Goal: Information Seeking & Learning: Find specific fact

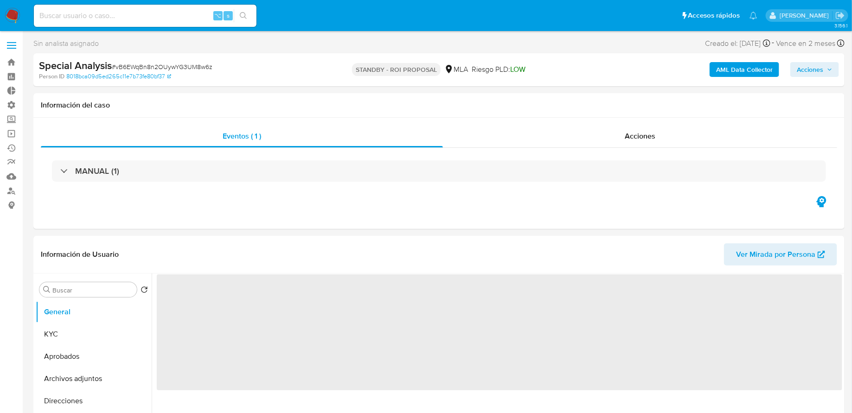
click at [12, 14] on img at bounding box center [13, 16] width 16 height 16
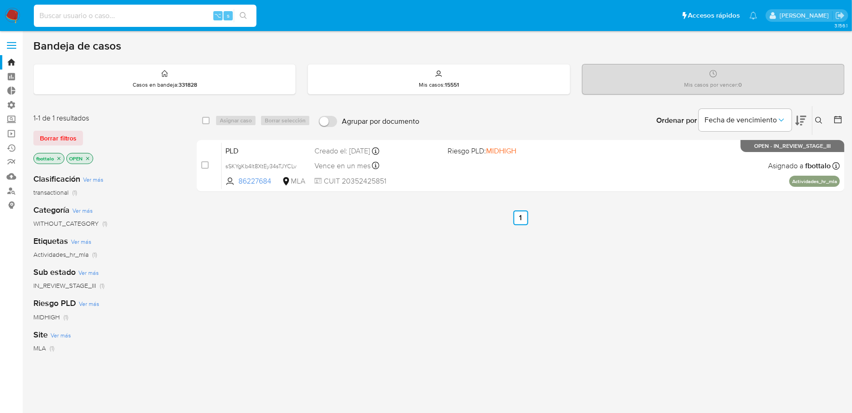
click at [115, 13] on input at bounding box center [145, 16] width 223 height 12
paste input "vB6EWqBn8n2OUywYG3UM8w6z"
type input "vB6EWqBn8n2OUywYG3UM8w6z"
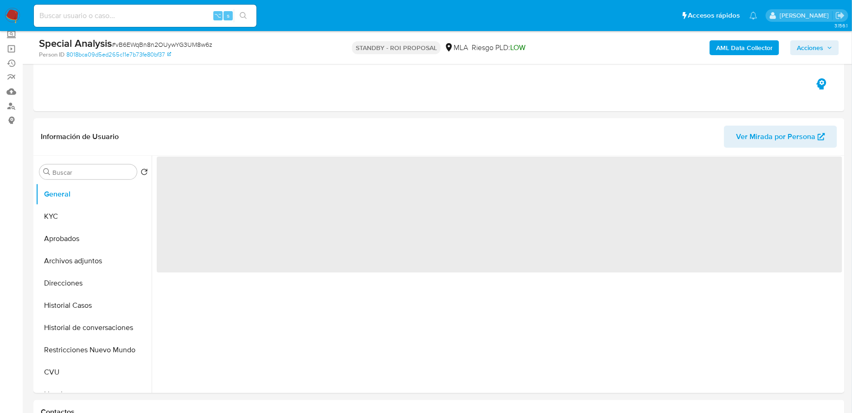
scroll to position [90, 0]
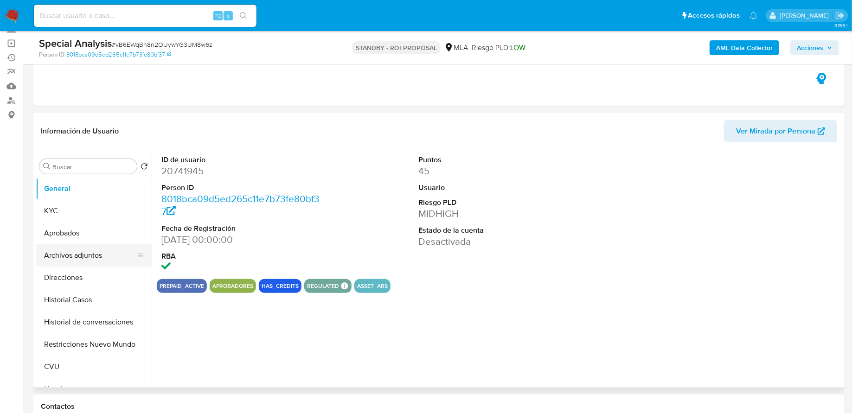
click at [71, 249] on button "Archivos adjuntos" at bounding box center [90, 255] width 109 height 22
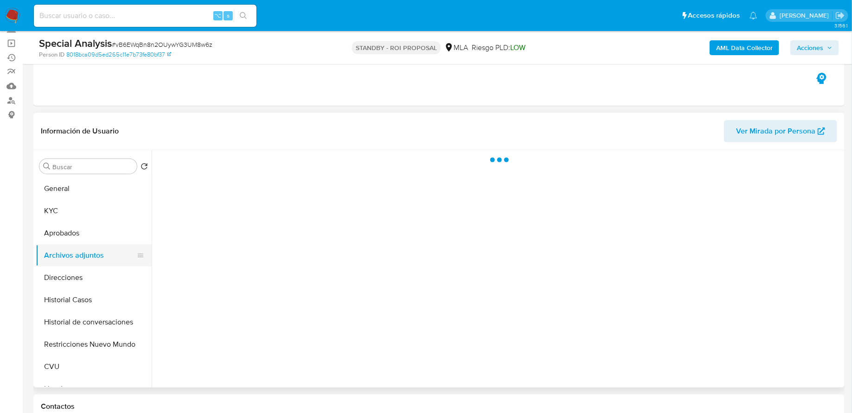
select select "10"
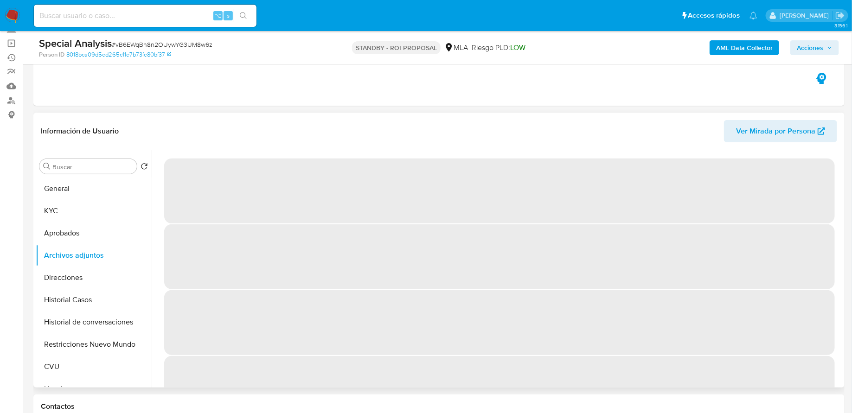
scroll to position [15, 0]
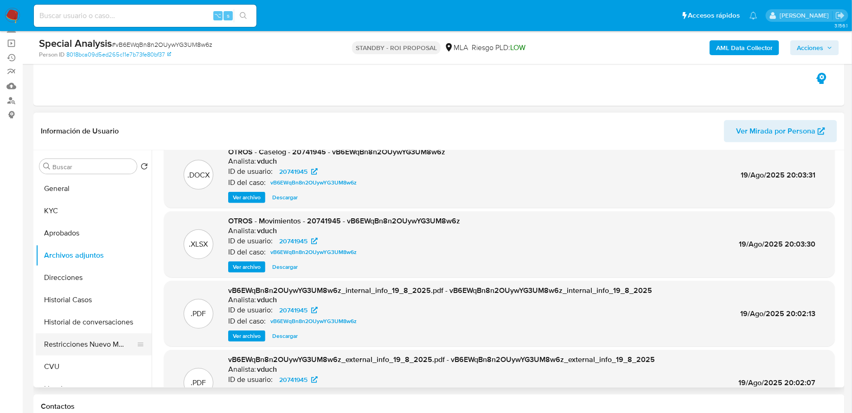
click at [69, 347] on button "Restricciones Nuevo Mundo" at bounding box center [90, 345] width 109 height 22
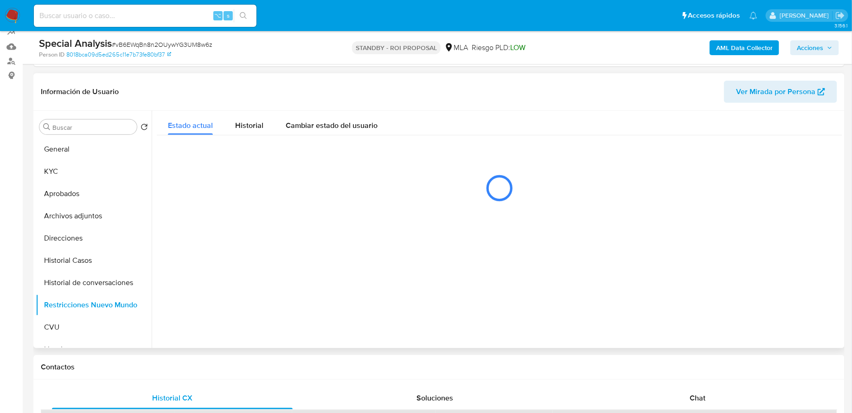
scroll to position [130, 0]
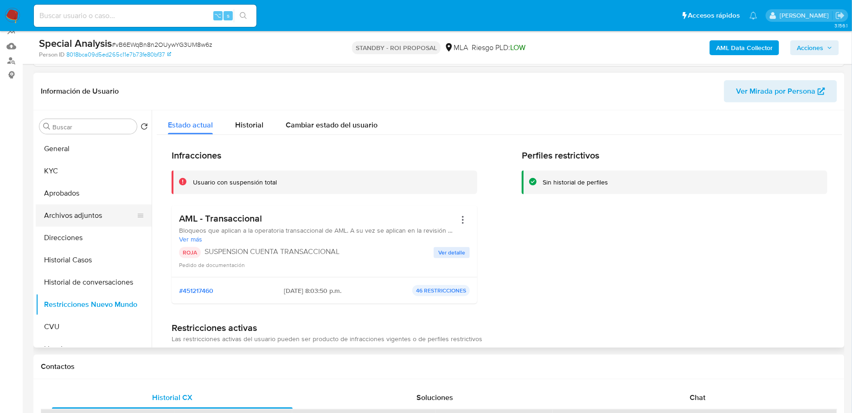
click at [87, 212] on button "Archivos adjuntos" at bounding box center [90, 216] width 109 height 22
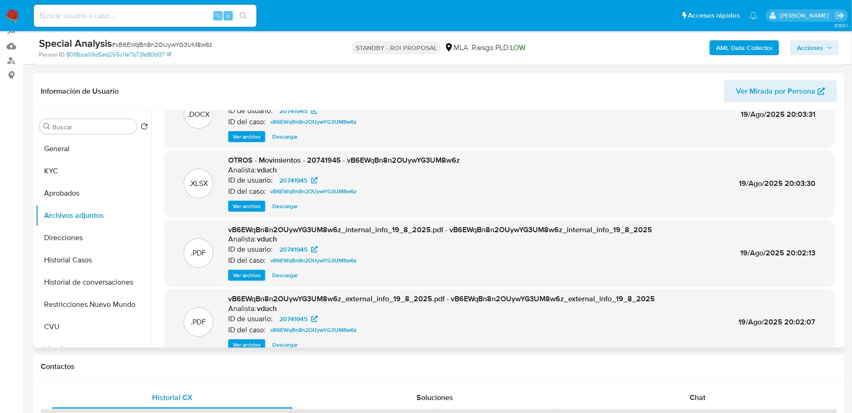
scroll to position [0, 0]
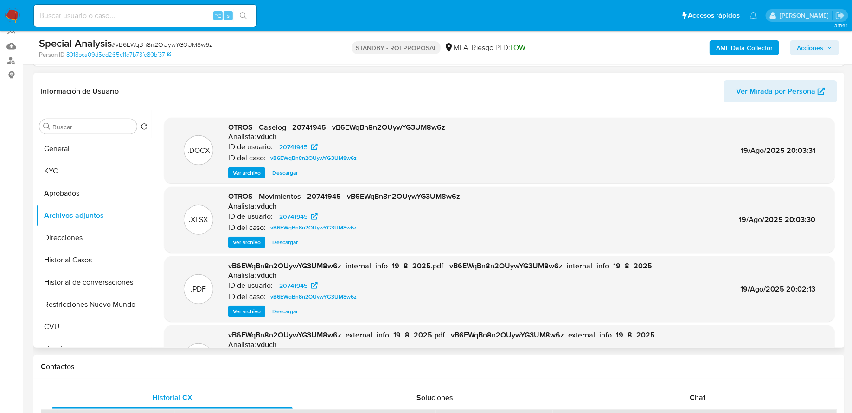
click at [245, 175] on span "Ver archivo" at bounding box center [247, 172] width 28 height 9
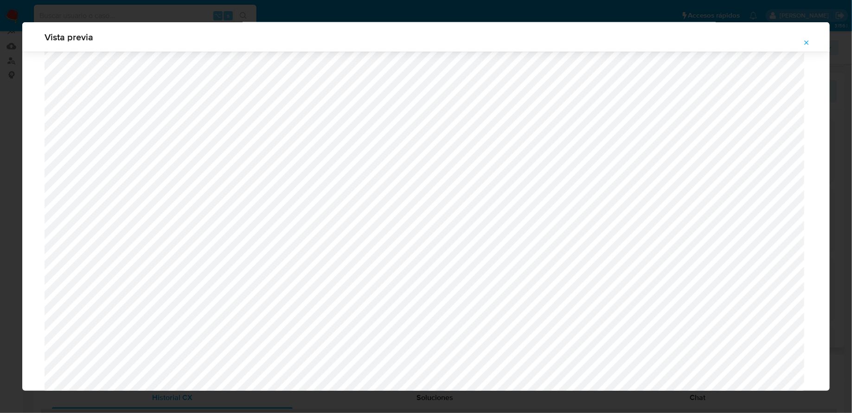
scroll to position [750, 0]
click at [808, 45] on icon "Attachment preview" at bounding box center [806, 42] width 7 height 7
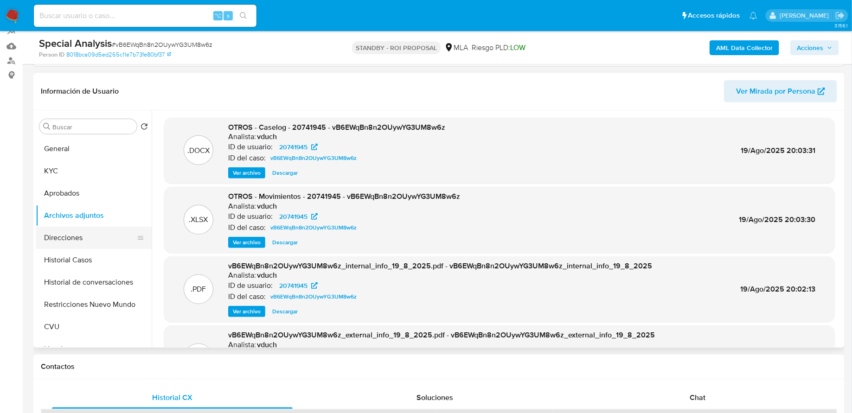
scroll to position [98, 0]
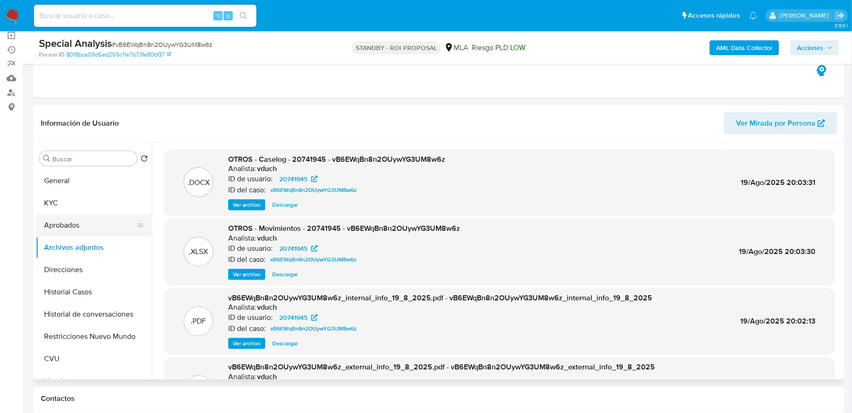
click at [87, 224] on button "Aprobados" at bounding box center [90, 225] width 109 height 22
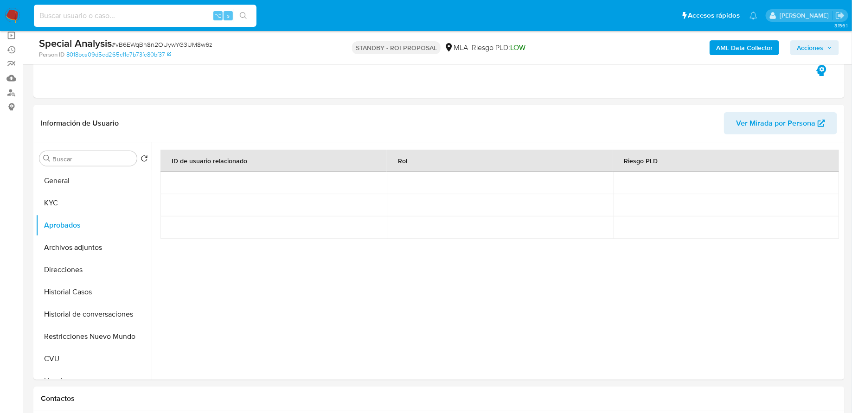
click at [150, 18] on input at bounding box center [145, 16] width 223 height 12
paste input "jecjcJ3BPqleSZAJbgdQs5Ls"
type input "jecjcJ3BPqleSZAJbgdQs5Ls"
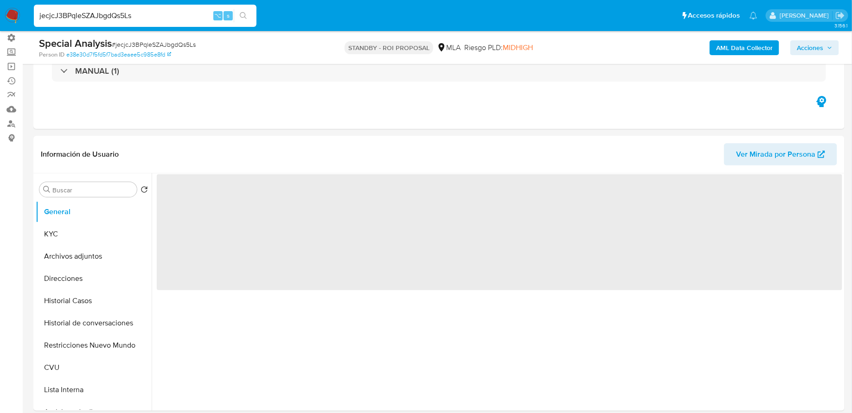
scroll to position [122, 0]
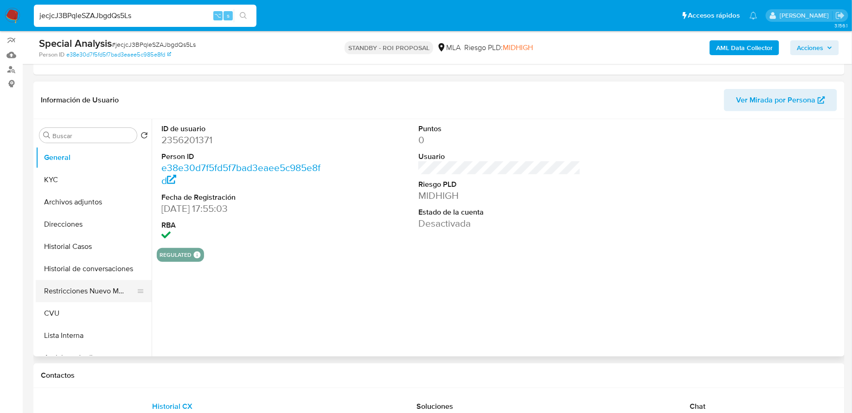
click at [91, 282] on button "Restricciones Nuevo Mundo" at bounding box center [90, 291] width 109 height 22
select select "10"
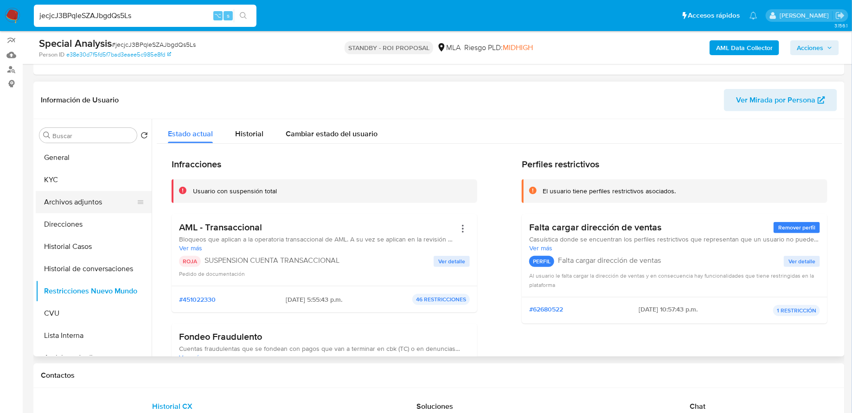
click at [68, 204] on button "Archivos adjuntos" at bounding box center [90, 202] width 109 height 22
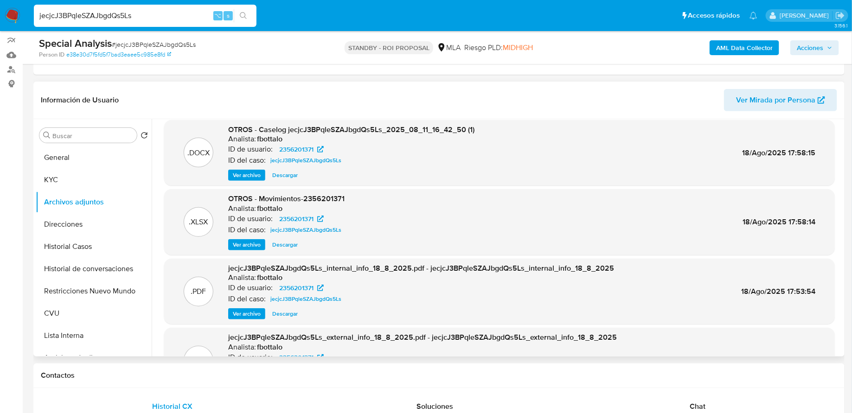
scroll to position [0, 0]
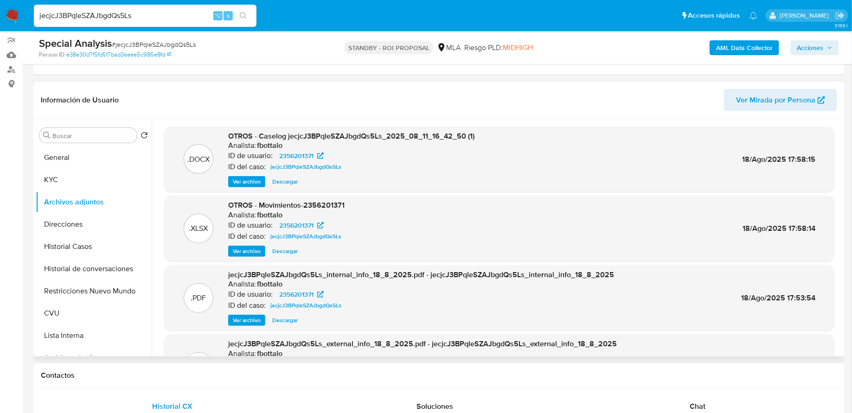
click at [248, 182] on span "Ver archivo" at bounding box center [247, 181] width 28 height 9
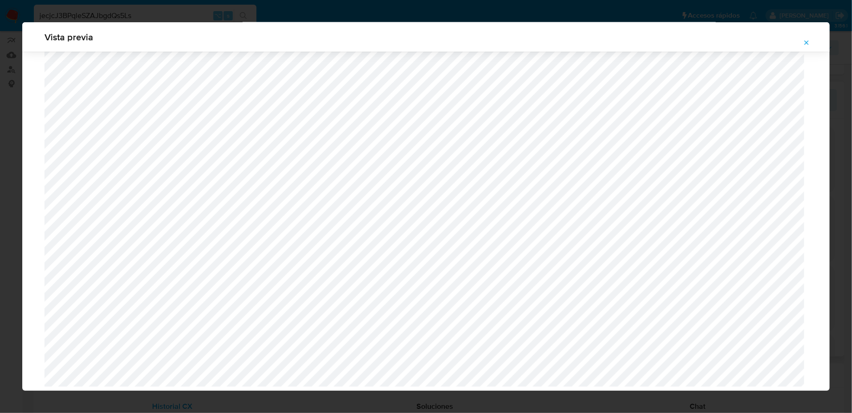
scroll to position [680, 0]
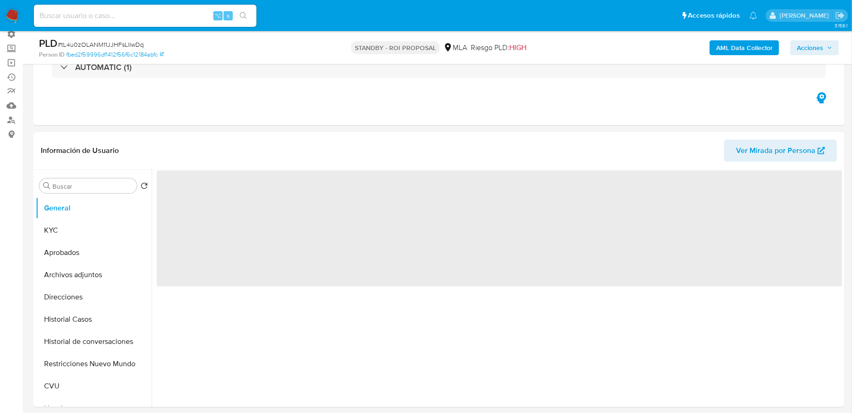
scroll to position [119, 0]
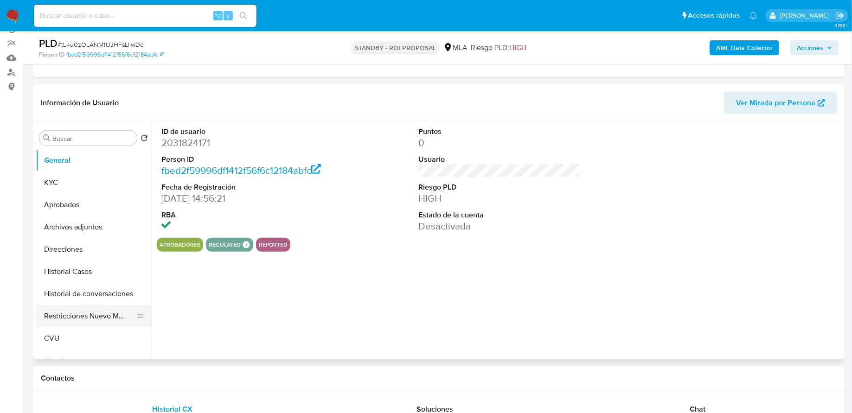
click at [77, 307] on button "Restricciones Nuevo Mundo" at bounding box center [90, 316] width 109 height 22
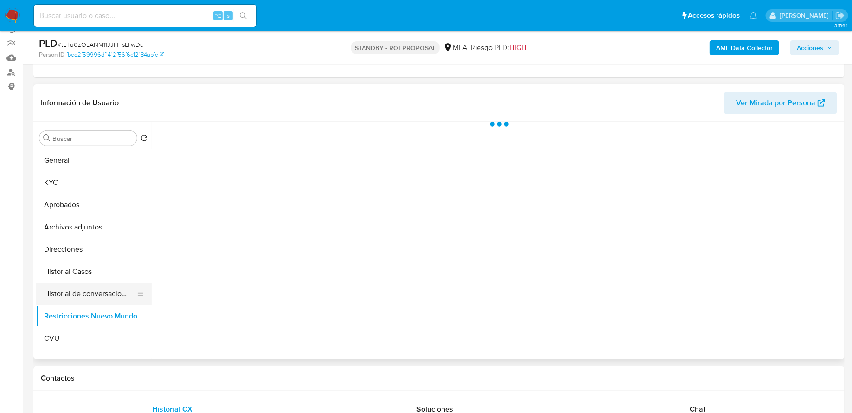
select select "10"
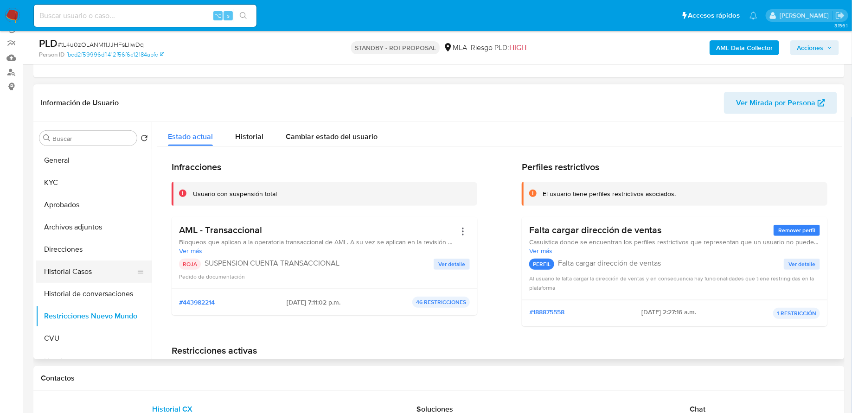
click at [89, 269] on button "Historial Casos" at bounding box center [90, 272] width 109 height 22
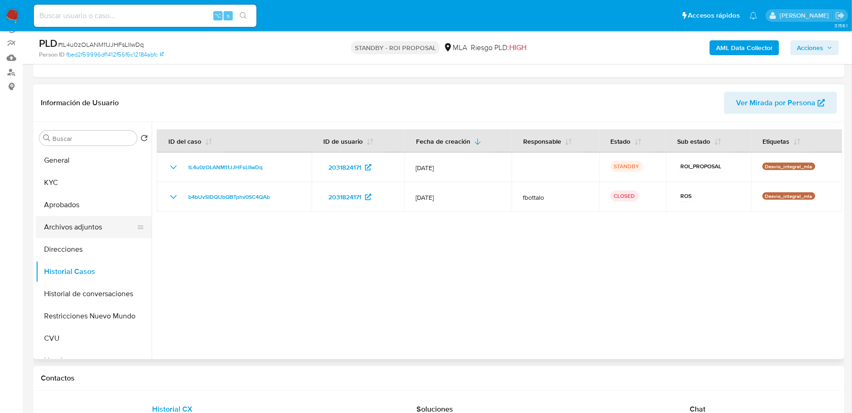
click at [91, 220] on button "Archivos adjuntos" at bounding box center [90, 227] width 109 height 22
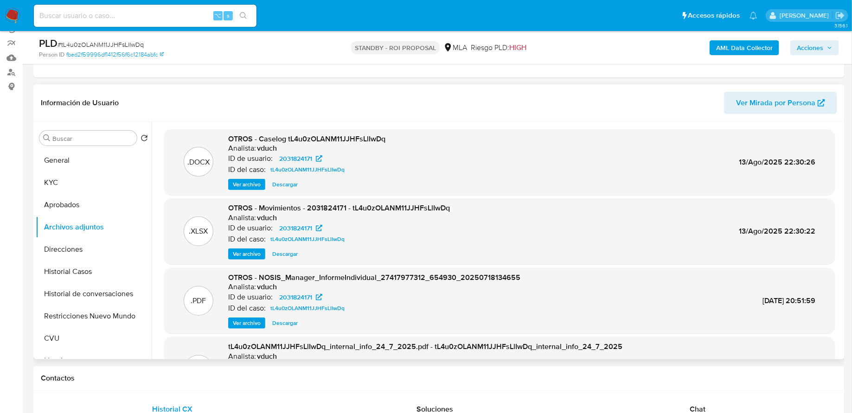
click at [246, 184] on span "Ver archivo" at bounding box center [247, 184] width 28 height 9
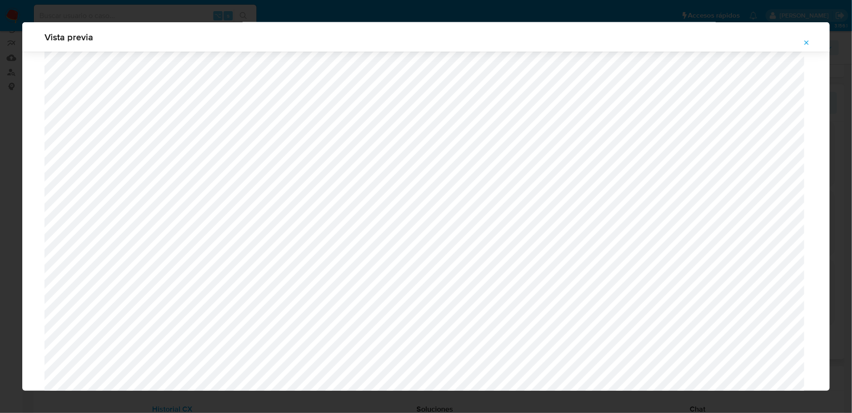
scroll to position [730, 0]
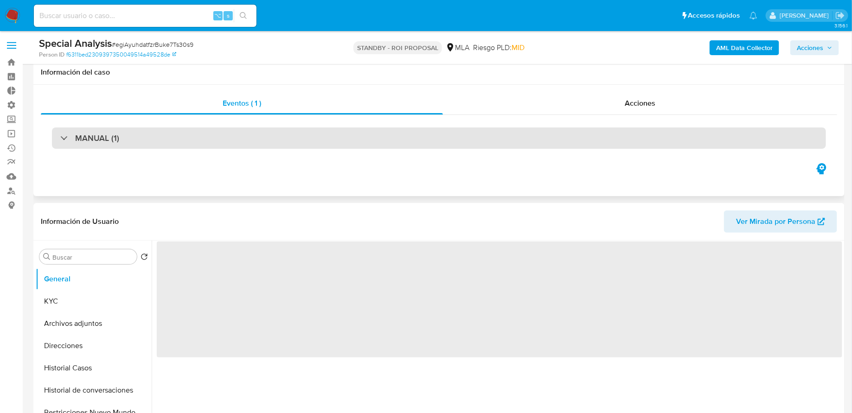
scroll to position [119, 0]
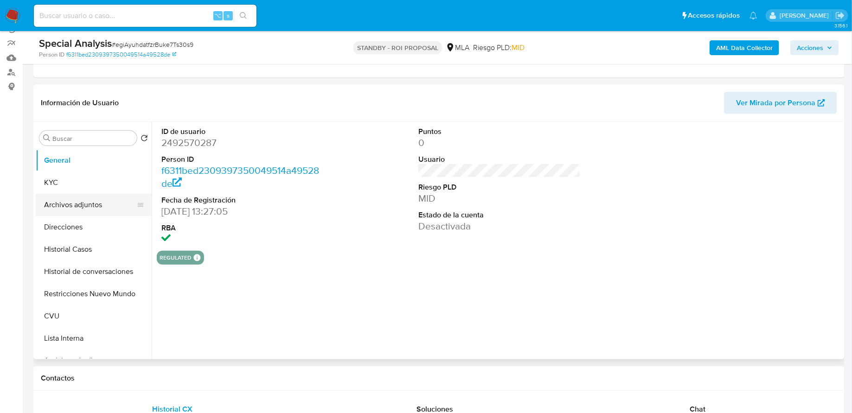
click at [86, 203] on button "Archivos adjuntos" at bounding box center [90, 205] width 109 height 22
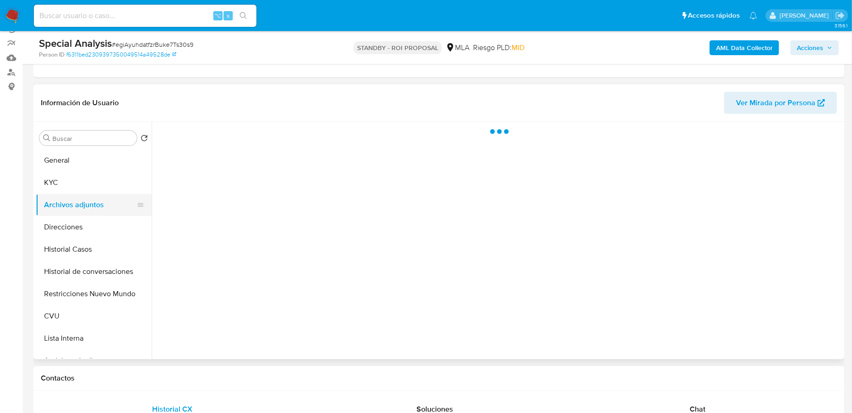
select select "10"
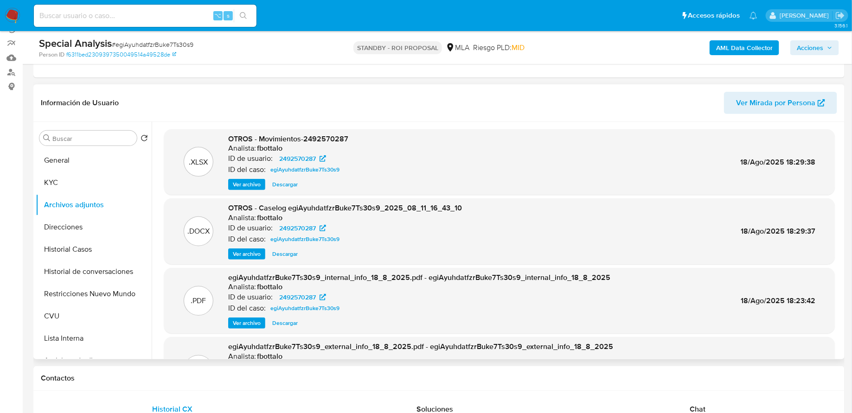
click at [238, 257] on span "Ver archivo" at bounding box center [247, 254] width 28 height 9
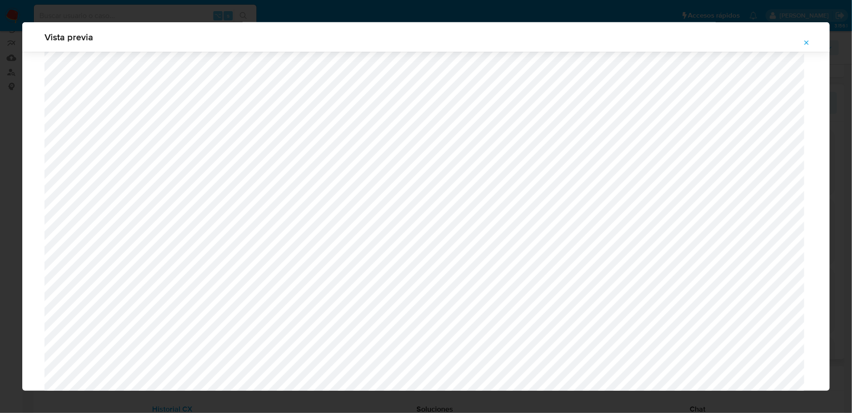
scroll to position [590, 0]
click at [805, 42] on icon "Attachment preview" at bounding box center [806, 42] width 7 height 7
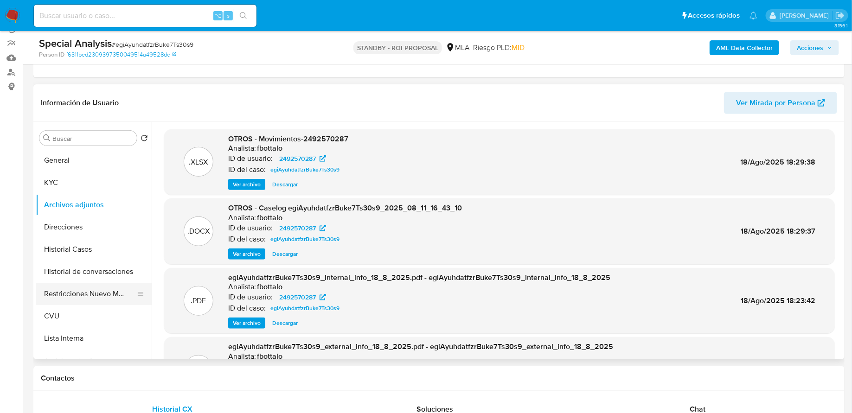
click at [66, 290] on button "Restricciones Nuevo Mundo" at bounding box center [90, 294] width 109 height 22
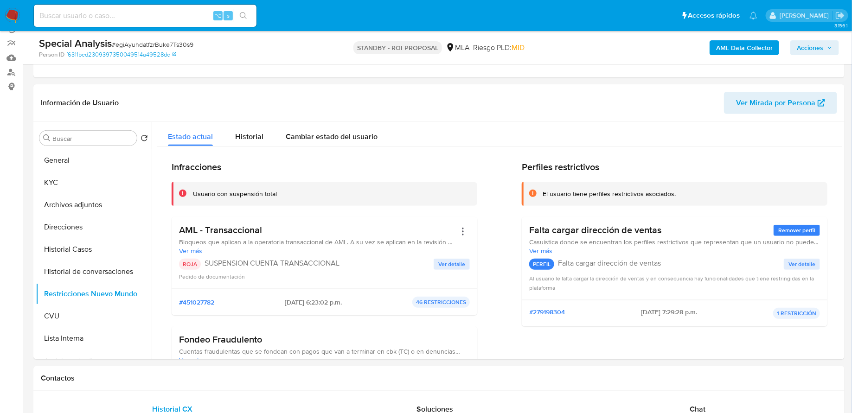
click at [158, 15] on input at bounding box center [145, 16] width 223 height 12
paste input "8KBL6Dh4bw9mhNv2BEuFNk10"
type input "8KBL6Dh4bw9mhNv2BEuFNk10"
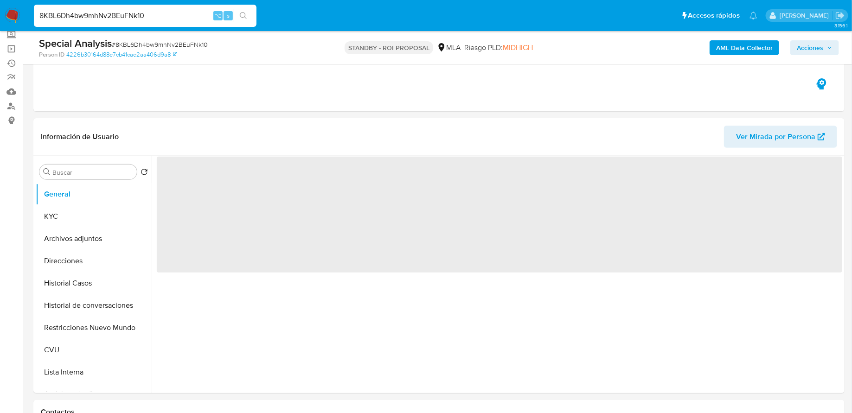
scroll to position [114, 0]
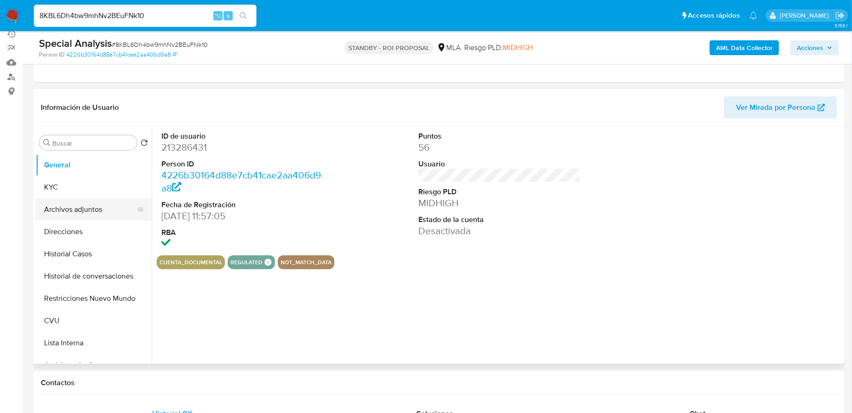
click at [79, 214] on button "Archivos adjuntos" at bounding box center [90, 210] width 109 height 22
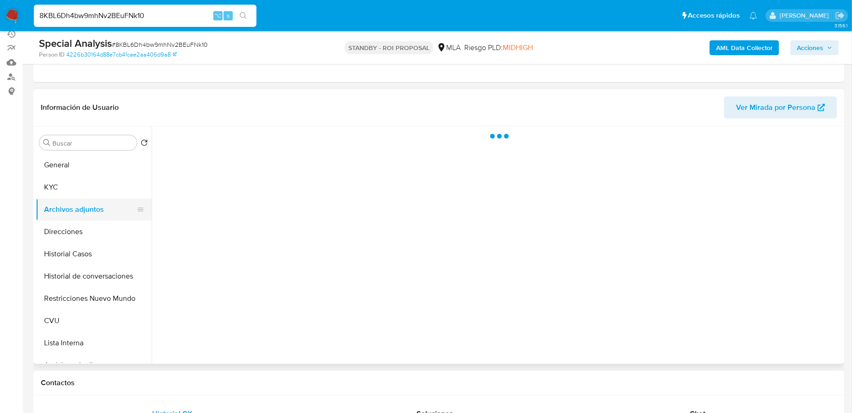
select select "10"
click at [73, 171] on button "General" at bounding box center [90, 165] width 109 height 22
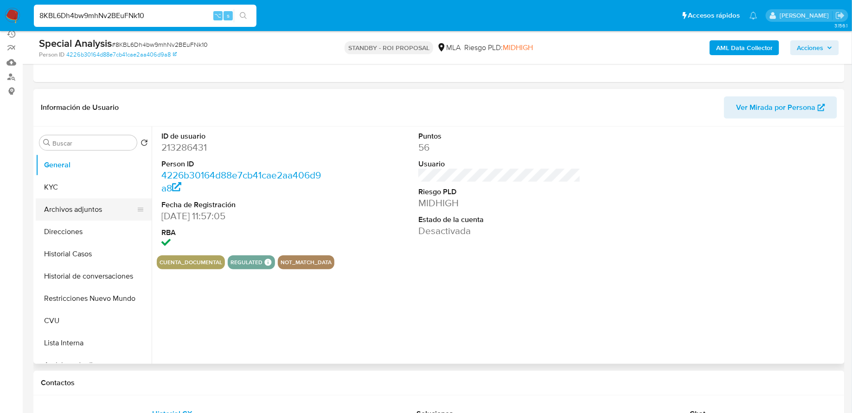
click at [73, 209] on button "Archivos adjuntos" at bounding box center [90, 210] width 109 height 22
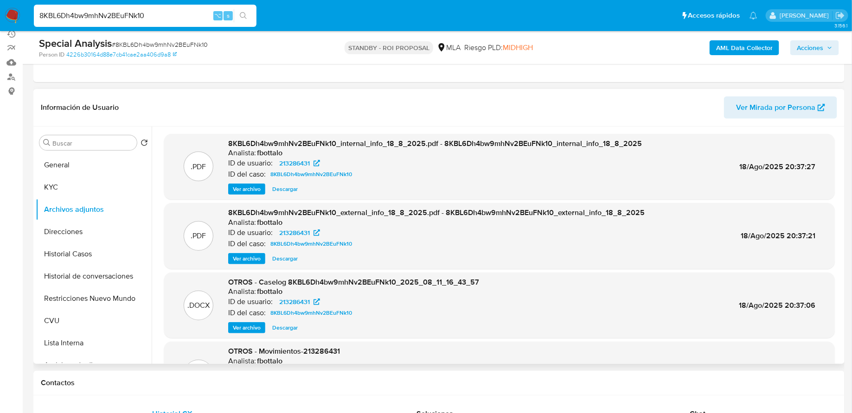
scroll to position [78, 0]
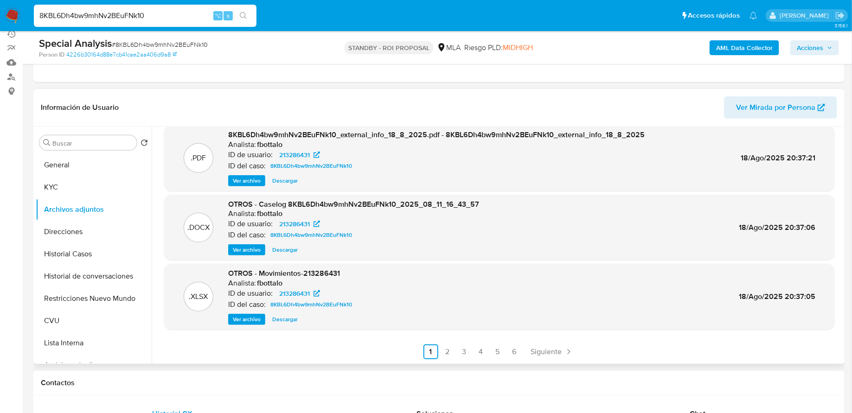
click at [242, 253] on span "Ver archivo" at bounding box center [247, 249] width 28 height 9
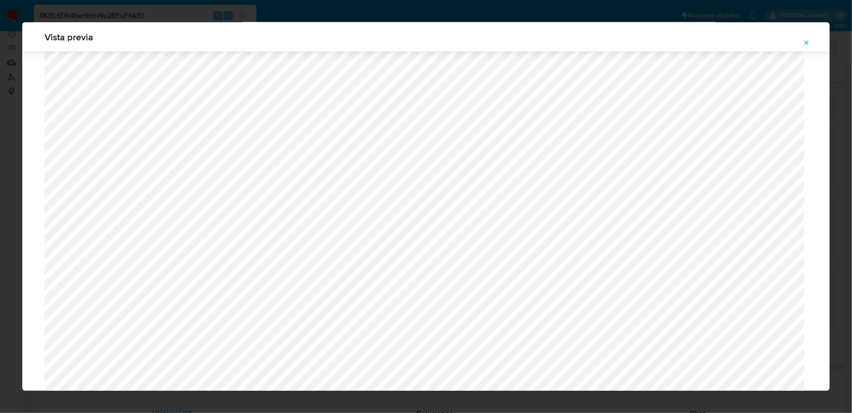
scroll to position [760, 0]
click at [809, 41] on icon "Attachment preview" at bounding box center [807, 42] width 4 height 4
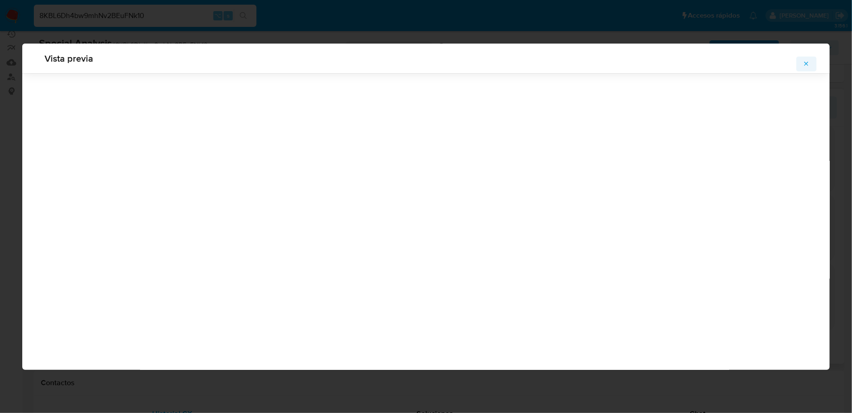
scroll to position [0, 0]
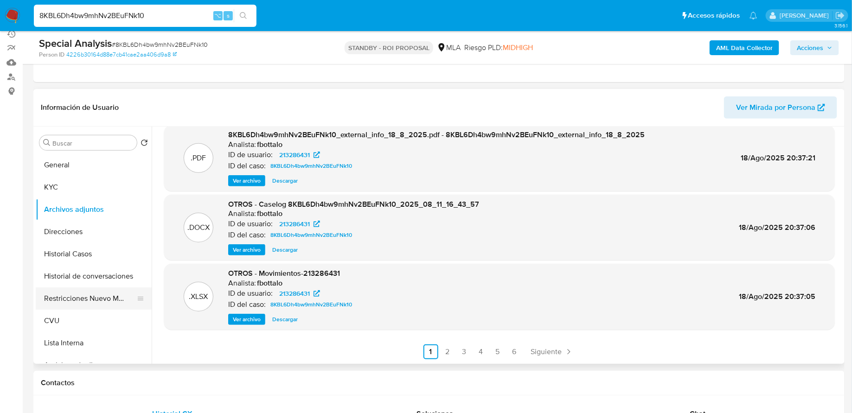
click at [77, 293] on button "Restricciones Nuevo Mundo" at bounding box center [90, 299] width 109 height 22
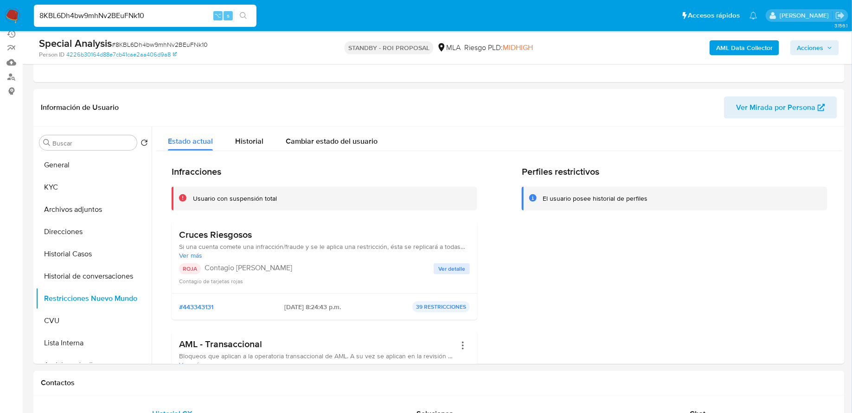
click at [179, 13] on input "8KBL6Dh4bw9mhNv2BEuFNk10" at bounding box center [145, 16] width 223 height 12
paste input "XFK36MHhOFX1ilqo4LUkCVUC"
type input "XFK36MHhOFX1ilqo4LUkCVUC"
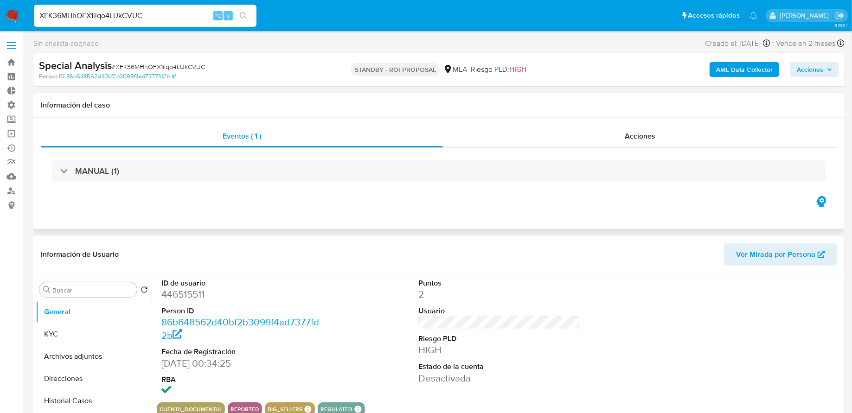
scroll to position [66, 0]
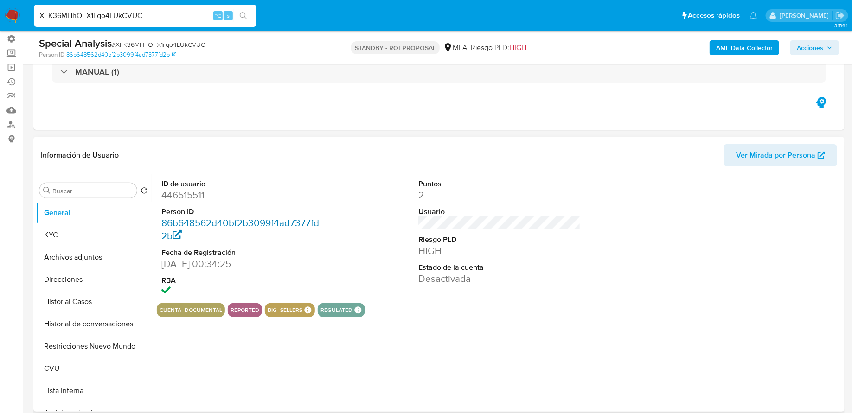
select select "10"
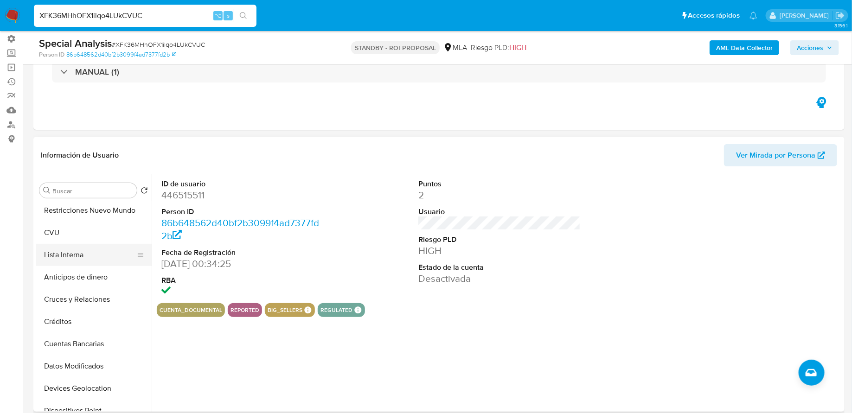
scroll to position [0, 0]
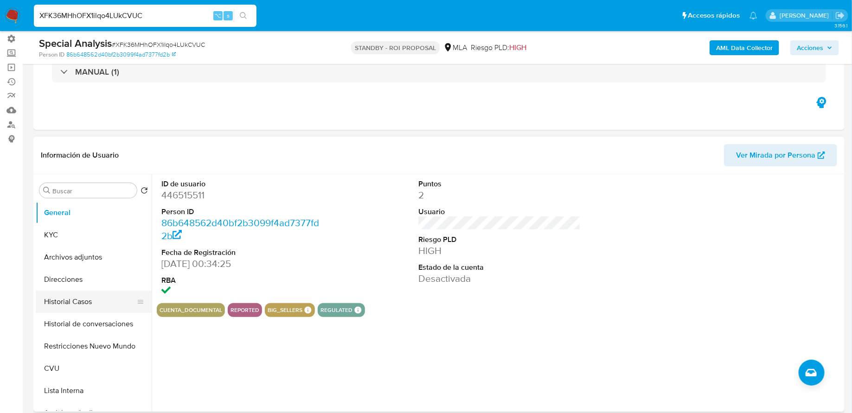
click at [76, 303] on button "Historial Casos" at bounding box center [90, 302] width 109 height 22
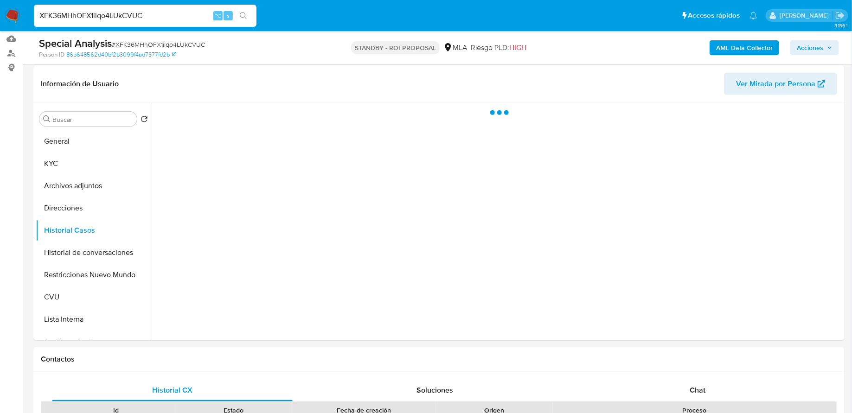
scroll to position [139, 0]
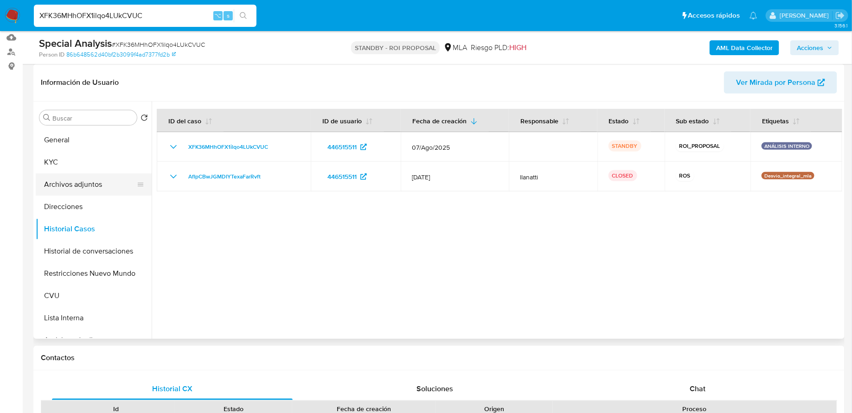
click at [88, 187] on button "Archivos adjuntos" at bounding box center [90, 185] width 109 height 22
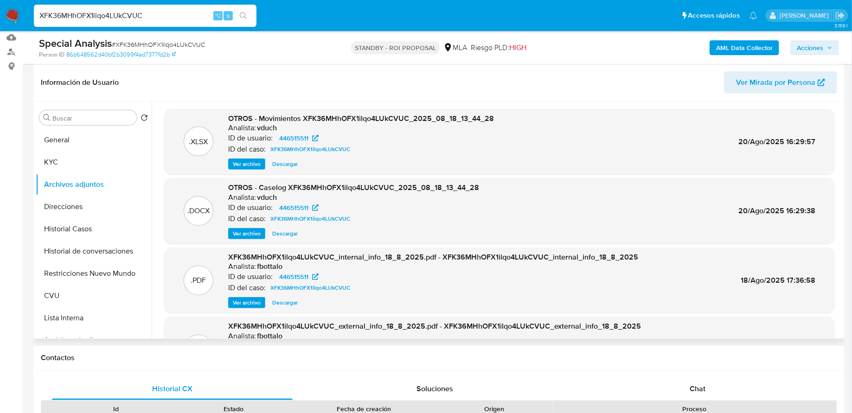
click at [250, 234] on span "Ver archivo" at bounding box center [247, 233] width 28 height 9
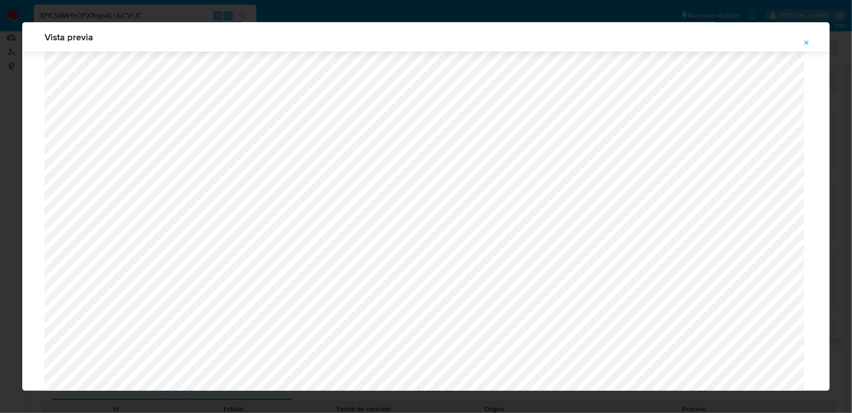
scroll to position [770, 0]
click at [802, 46] on button "Attachment preview" at bounding box center [807, 42] width 20 height 15
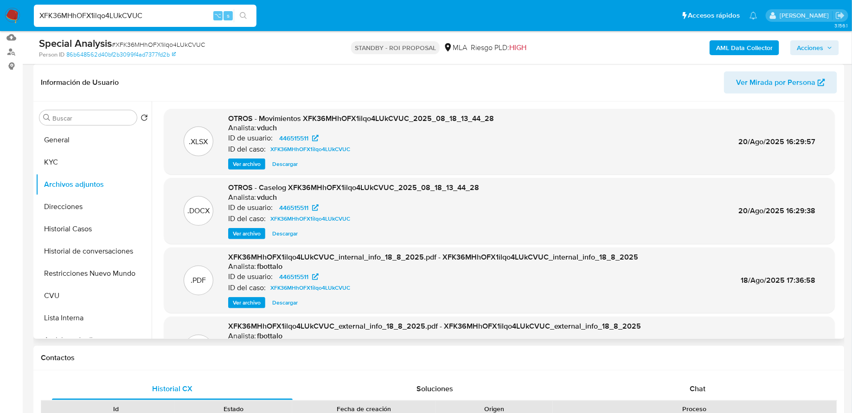
click at [127, 14] on input "XFK36MHhOFX1ilqo4LUkCVUC" at bounding box center [145, 16] width 223 height 12
paste input "rIvUJ4MwTJKAlh42WDqi8JhD"
type input "rIvUJ4MwTJKAlh42WDqi8JhD"
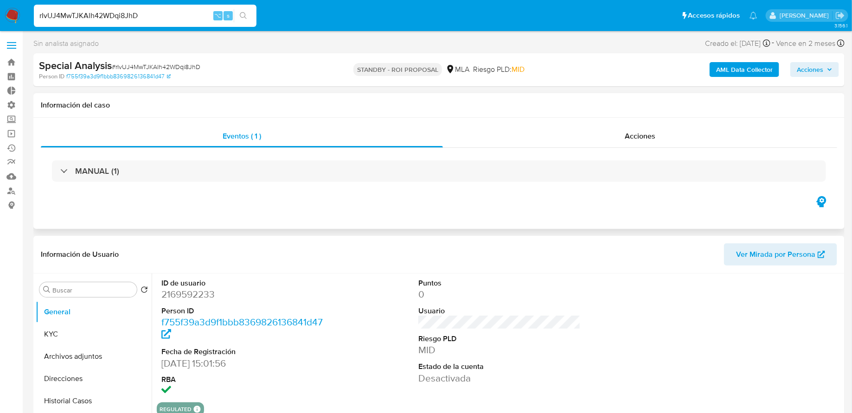
select select "10"
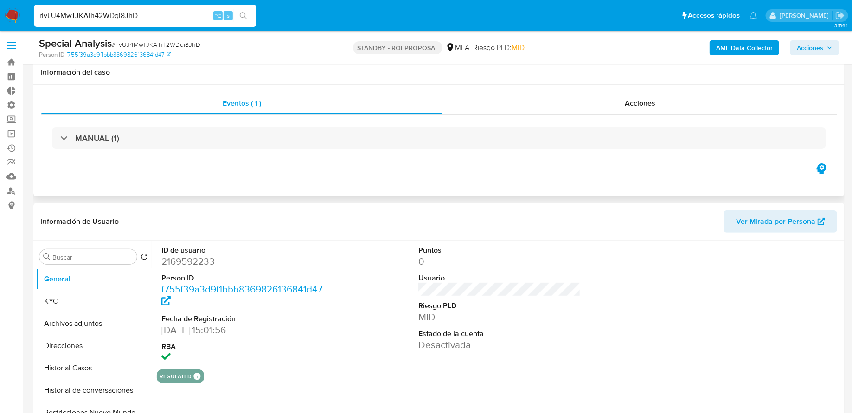
scroll to position [174, 0]
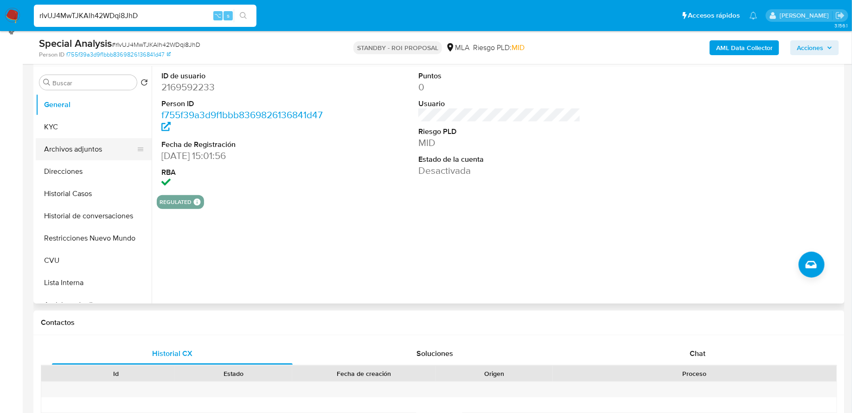
click at [78, 148] on button "Archivos adjuntos" at bounding box center [90, 149] width 109 height 22
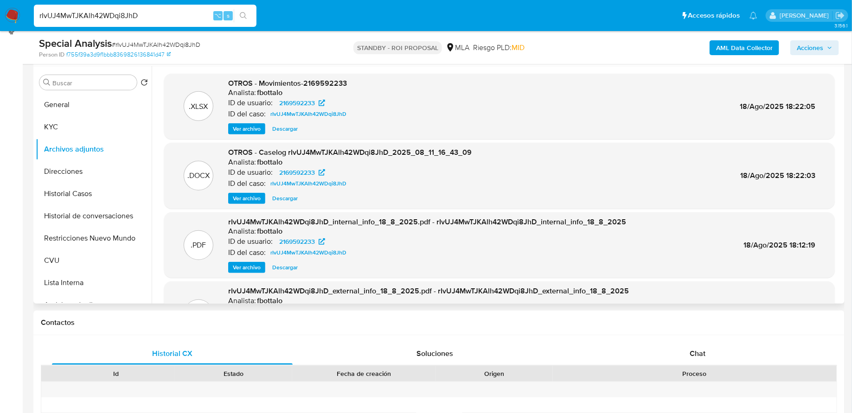
click at [245, 199] on span "Ver archivo" at bounding box center [247, 198] width 28 height 9
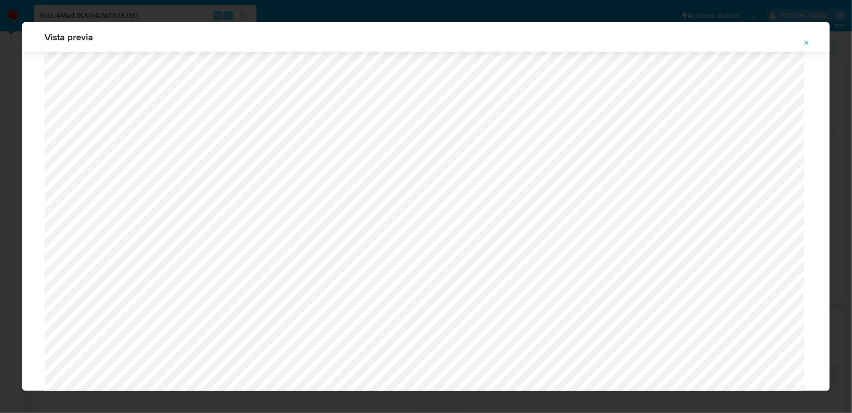
scroll to position [630, 0]
click at [807, 45] on icon "Attachment preview" at bounding box center [806, 42] width 7 height 7
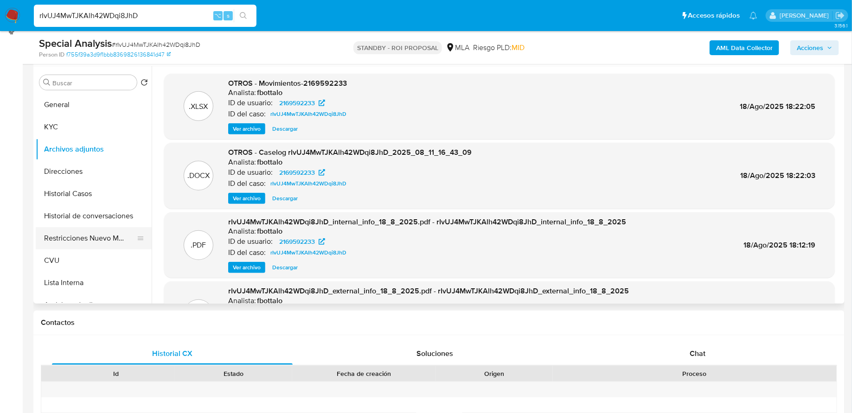
click at [72, 235] on button "Restricciones Nuevo Mundo" at bounding box center [90, 238] width 109 height 22
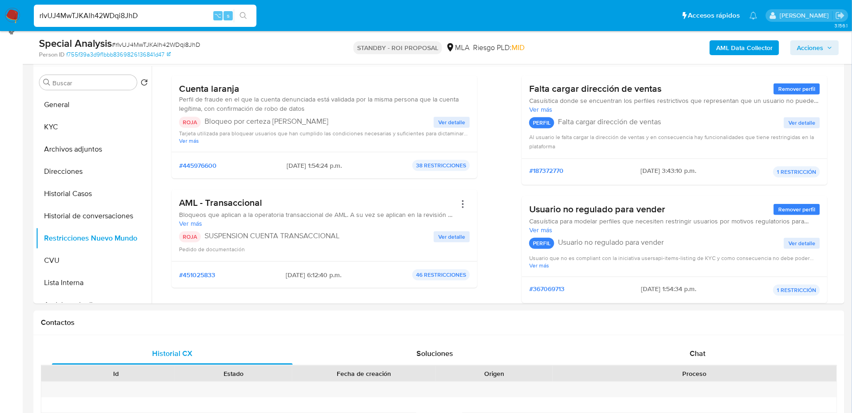
scroll to position [88, 0]
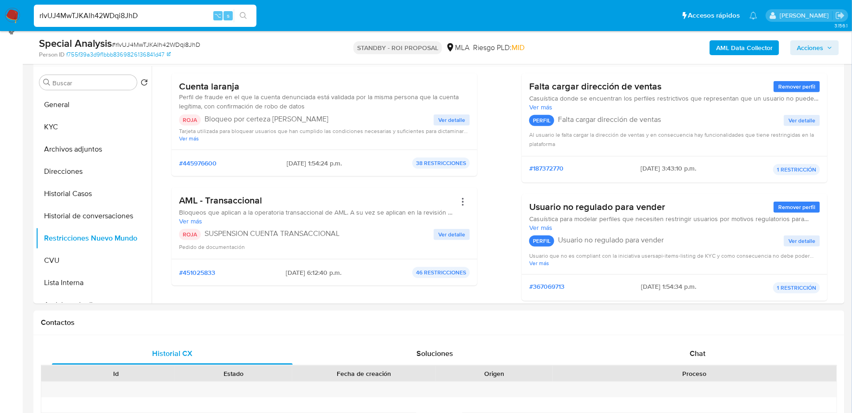
click at [189, 10] on input "rIvUJ4MwTJKAlh42WDqi8JhD" at bounding box center [145, 16] width 223 height 12
paste input "SF4yHJqZl9DarGZwgp2WZdax"
type input "SF4yHJqZl9DarGZwgp2WZdax"
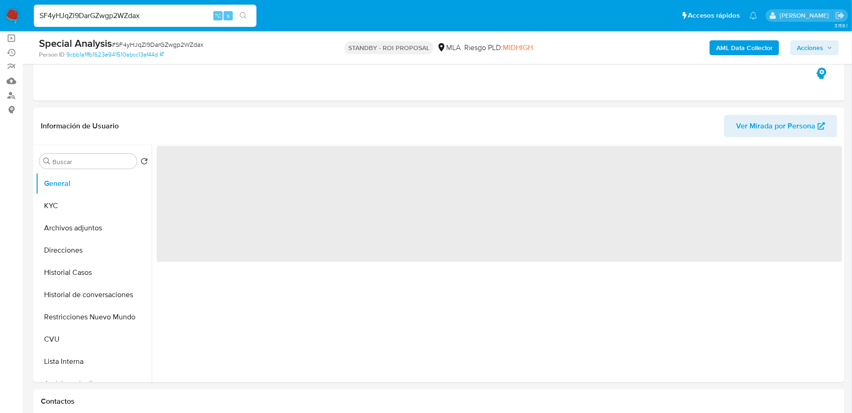
scroll to position [142, 0]
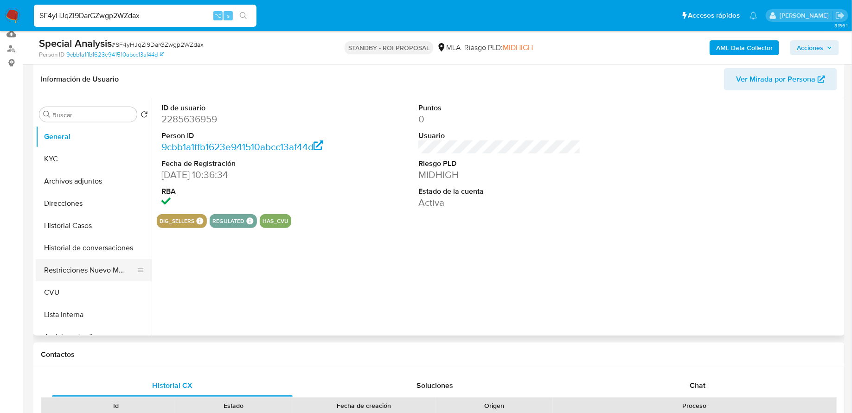
click at [83, 270] on button "Restricciones Nuevo Mundo" at bounding box center [90, 270] width 109 height 22
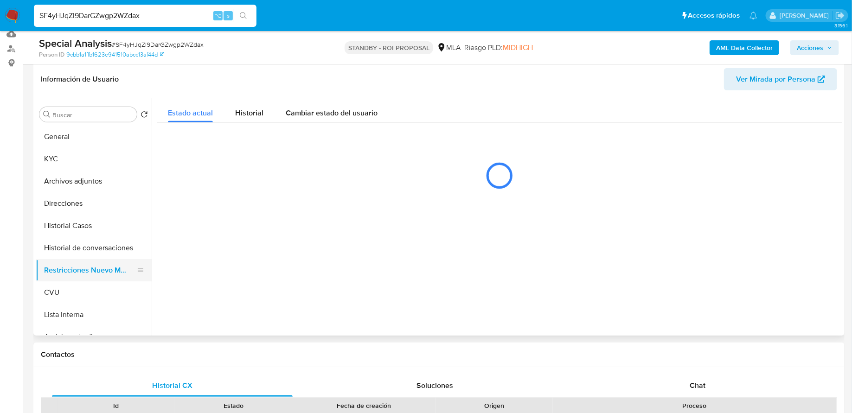
select select "10"
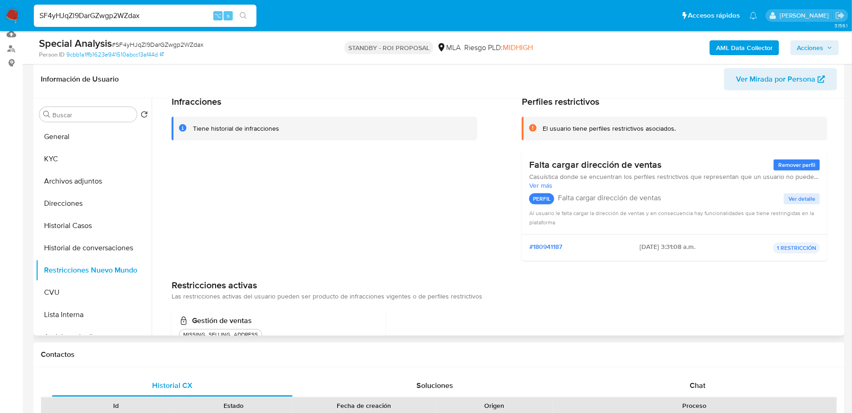
scroll to position [5, 0]
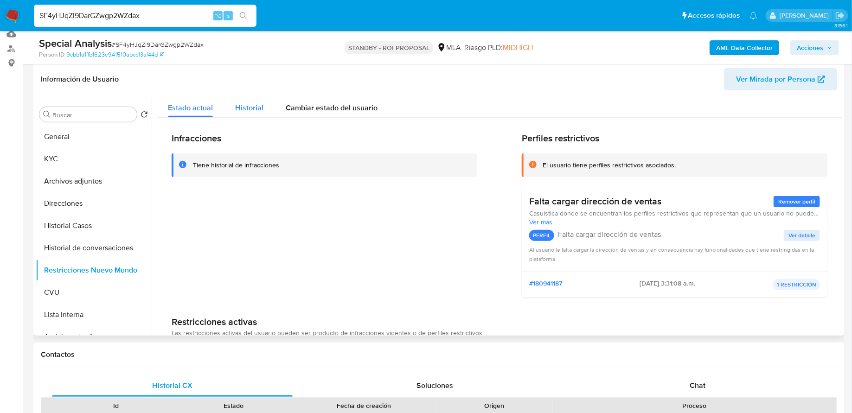
click at [245, 103] on span "Historial" at bounding box center [249, 108] width 28 height 11
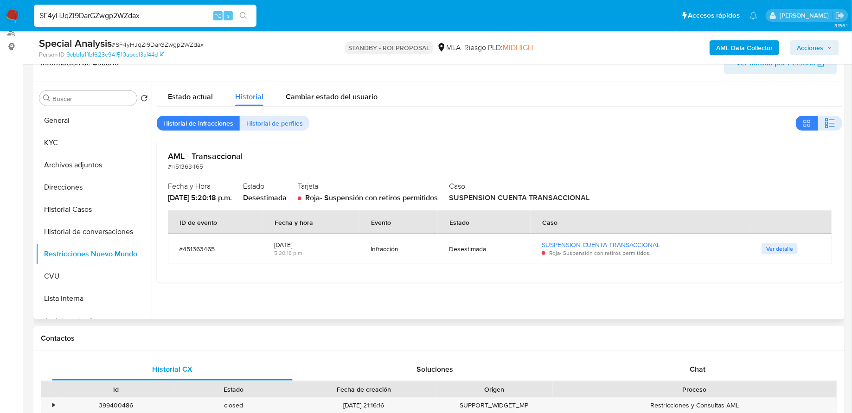
scroll to position [54, 0]
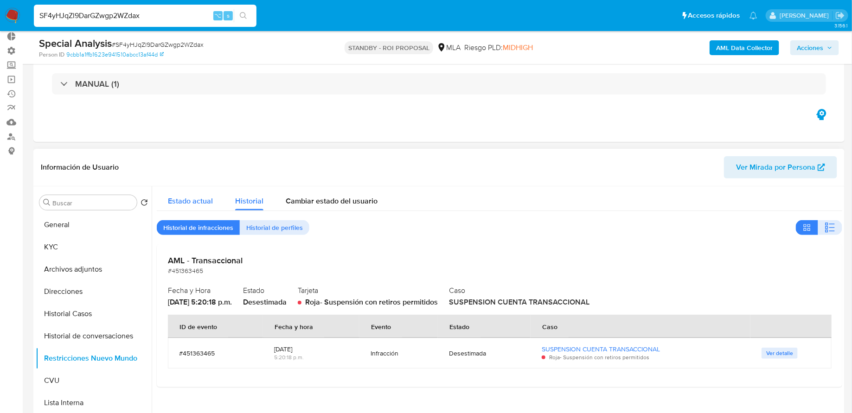
click at [191, 197] on span "Estado actual" at bounding box center [190, 201] width 45 height 11
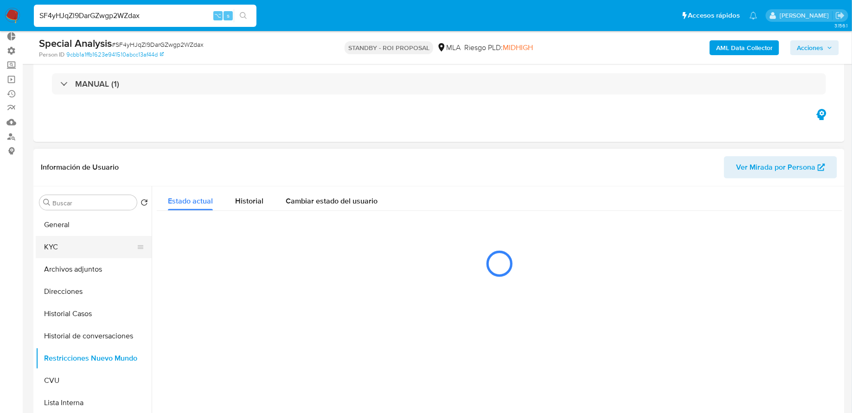
click at [79, 247] on button "KYC" at bounding box center [90, 247] width 109 height 22
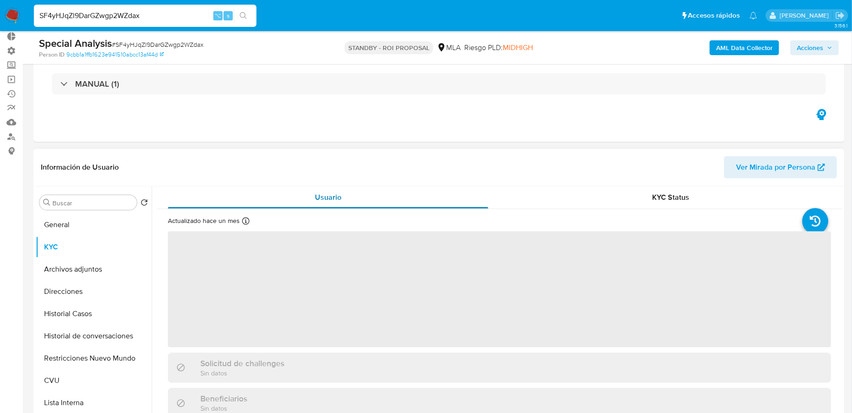
scroll to position [44, 0]
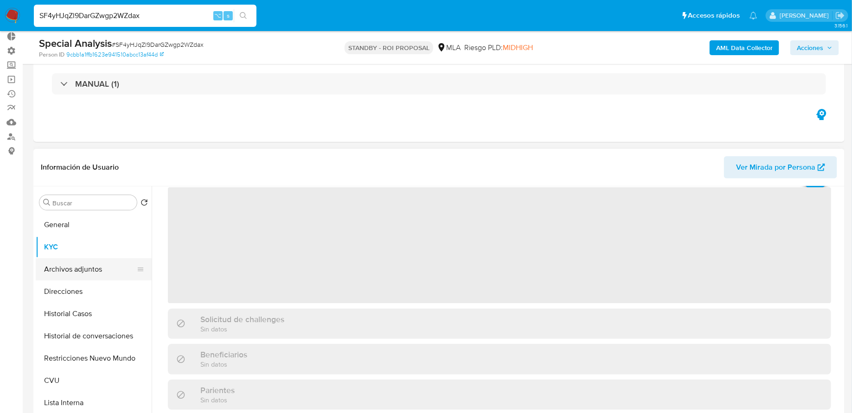
click at [80, 265] on button "Archivos adjuntos" at bounding box center [90, 269] width 109 height 22
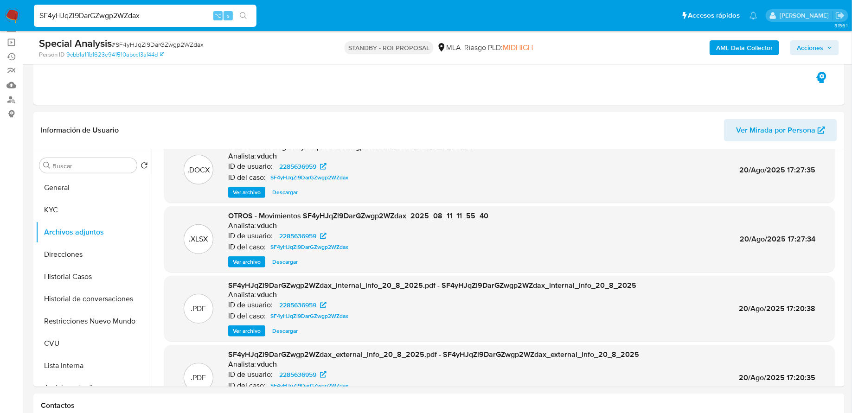
scroll to position [24, 0]
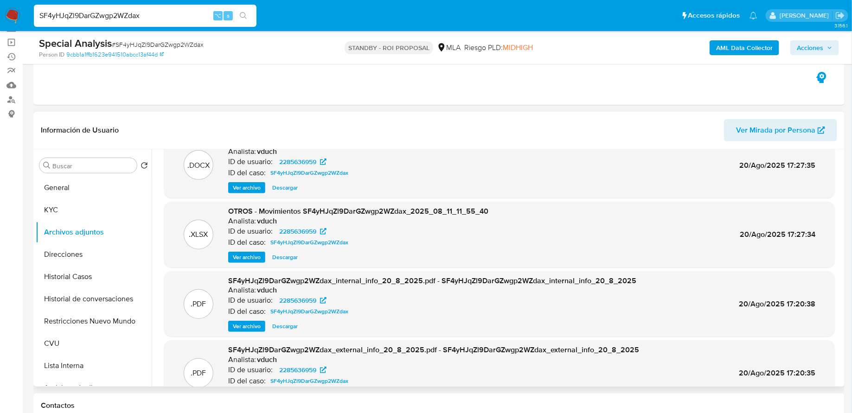
click at [257, 188] on span "Ver archivo" at bounding box center [247, 187] width 28 height 9
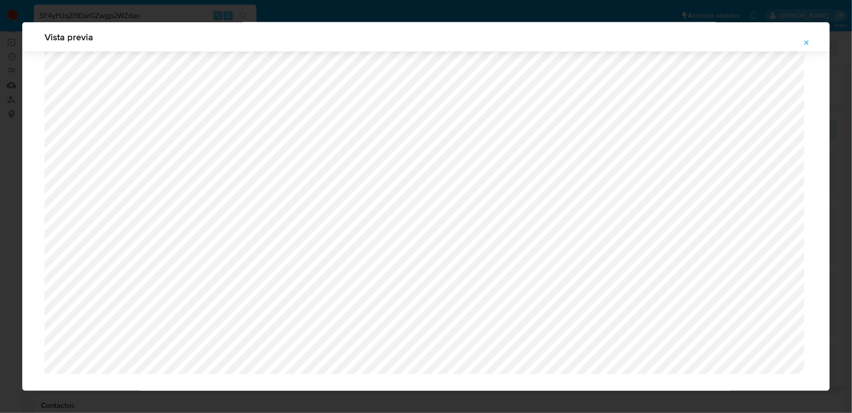
scroll to position [760, 0]
click at [803, 45] on button "Attachment preview" at bounding box center [807, 42] width 20 height 15
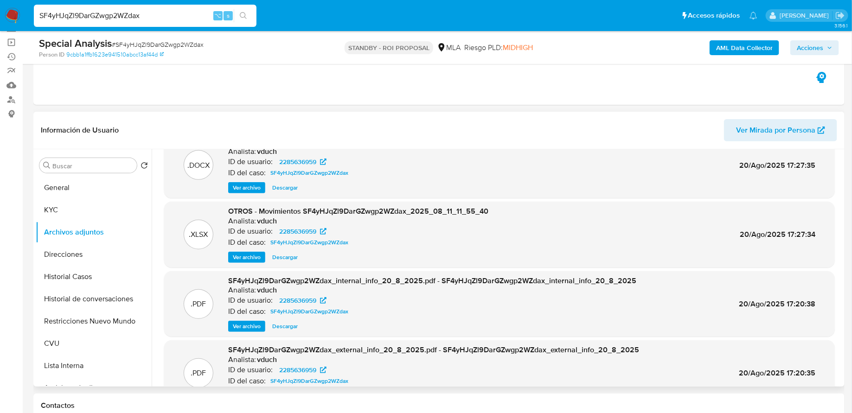
click at [173, 6] on div "SF4yHJqZl9DarGZwgp2WZdax ⌥ s" at bounding box center [145, 16] width 223 height 22
click at [172, 14] on input "SF4yHJqZl9DarGZwgp2WZdax" at bounding box center [145, 16] width 223 height 12
paste input "aIGHenRcnyoBWpqzrY0cN87g"
type input "aIGHenRcnyoBWpqzrY0cN87g"
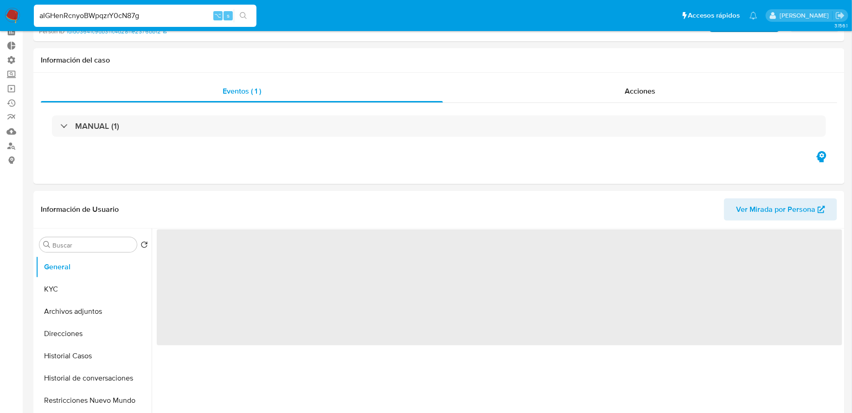
scroll to position [89, 0]
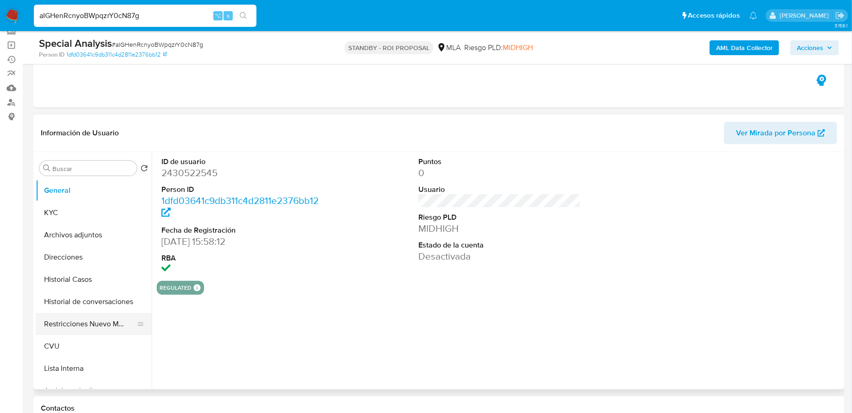
select select "10"
click at [83, 319] on button "Restricciones Nuevo Mundo" at bounding box center [90, 324] width 109 height 22
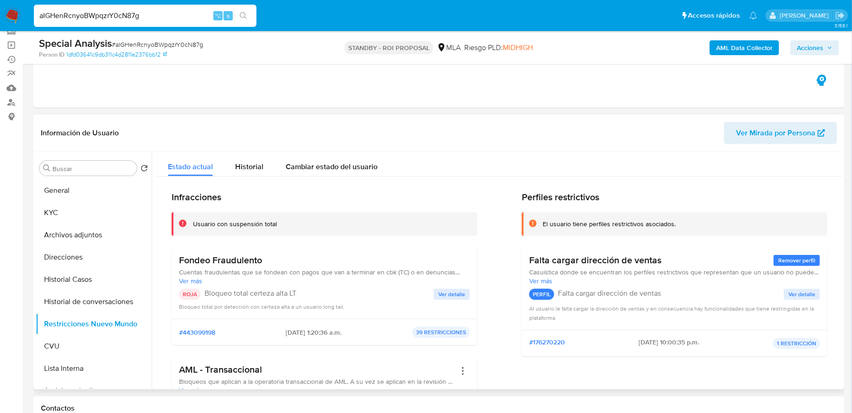
scroll to position [135, 0]
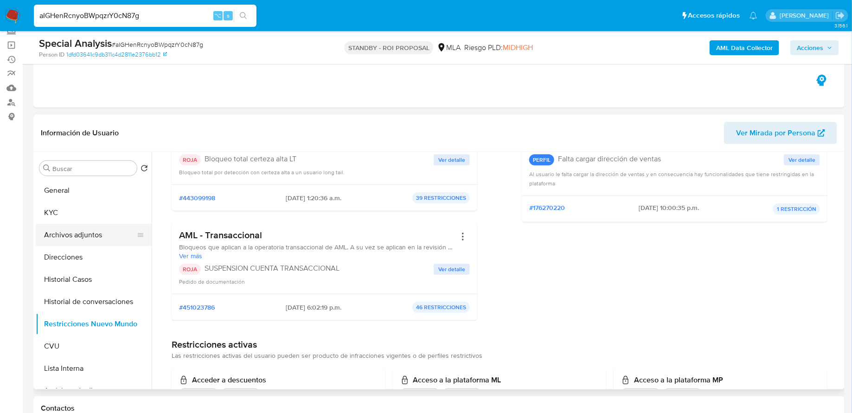
click at [66, 234] on button "Archivos adjuntos" at bounding box center [90, 235] width 109 height 22
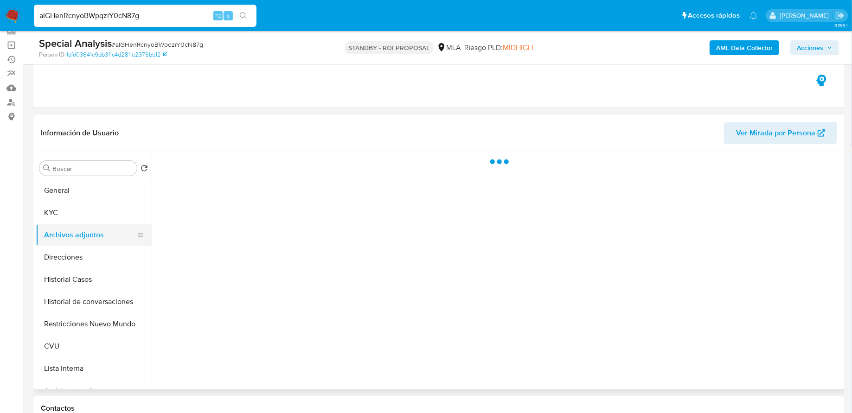
scroll to position [0, 0]
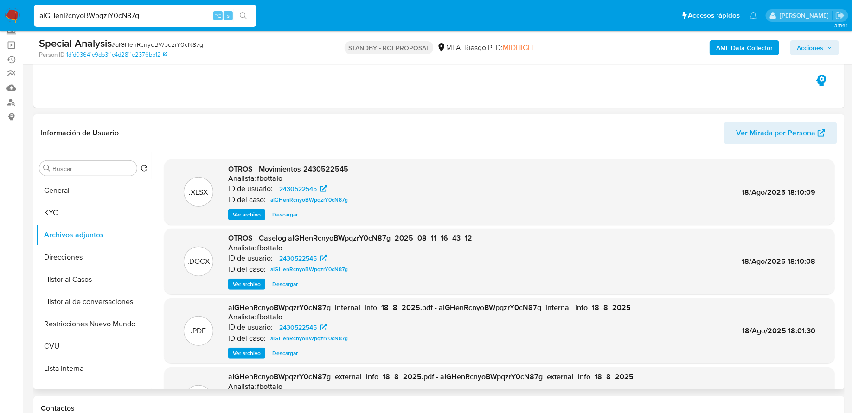
click at [238, 285] on span "Ver archivo" at bounding box center [247, 284] width 28 height 9
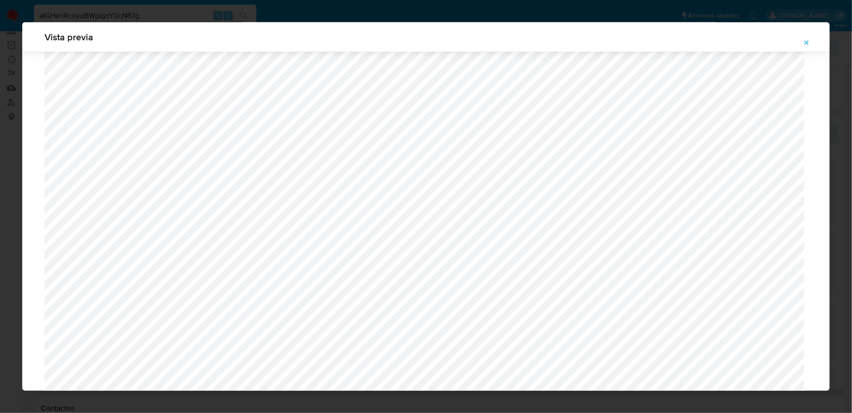
scroll to position [635, 0]
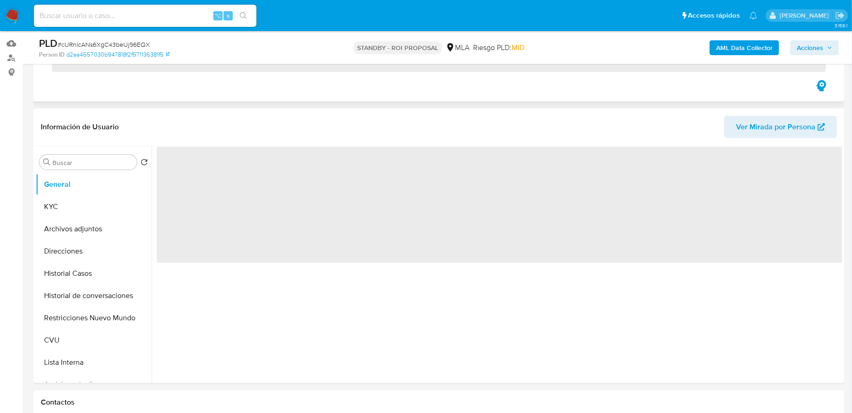
scroll to position [144, 0]
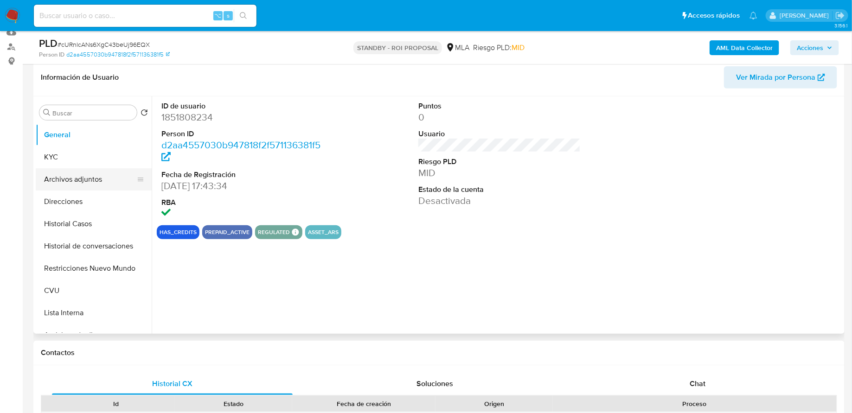
select select "10"
click at [73, 270] on button "Restricciones Nuevo Mundo" at bounding box center [90, 268] width 109 height 22
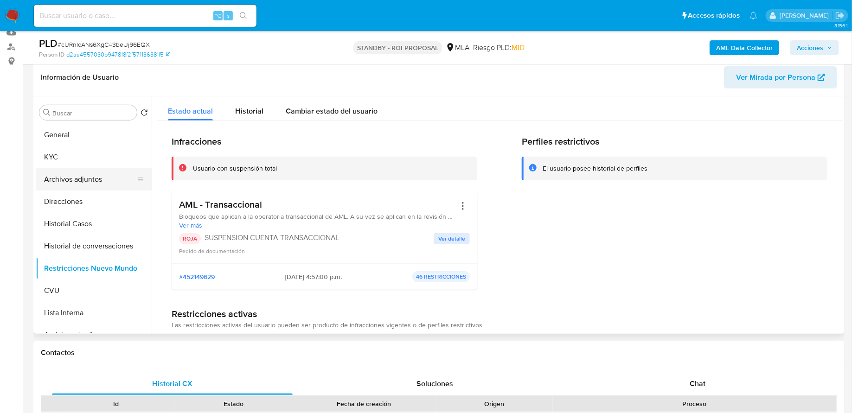
click at [66, 174] on button "Archivos adjuntos" at bounding box center [90, 179] width 109 height 22
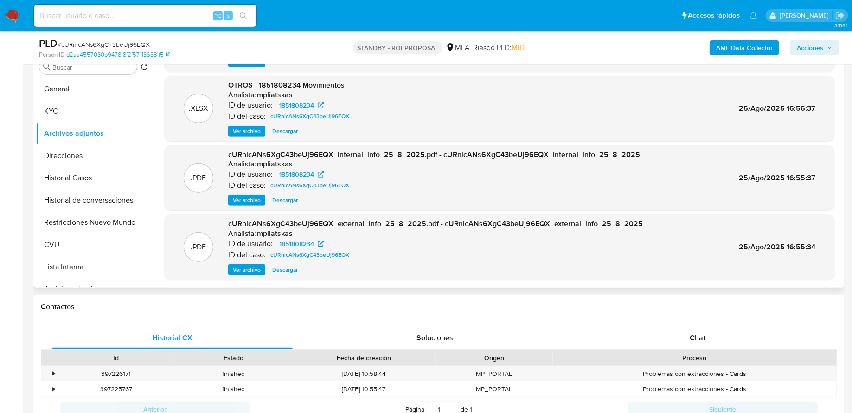
scroll to position [212, 0]
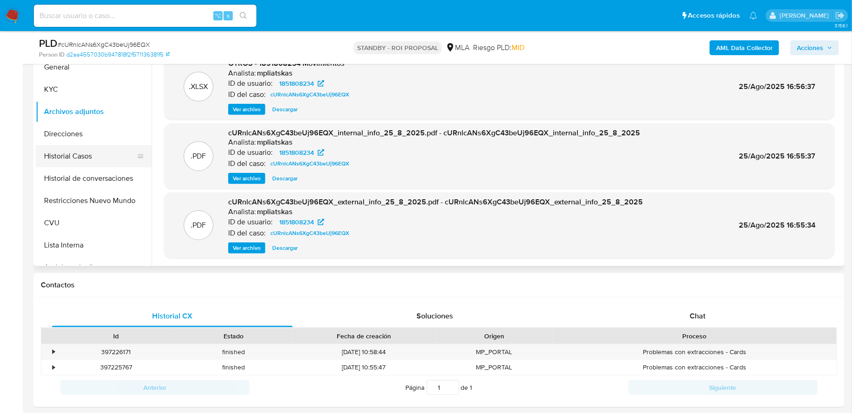
click at [90, 159] on button "Historial Casos" at bounding box center [90, 156] width 109 height 22
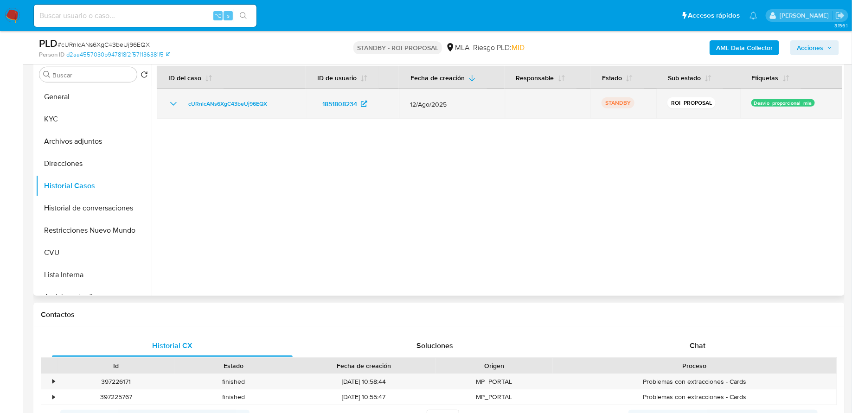
scroll to position [145, 0]
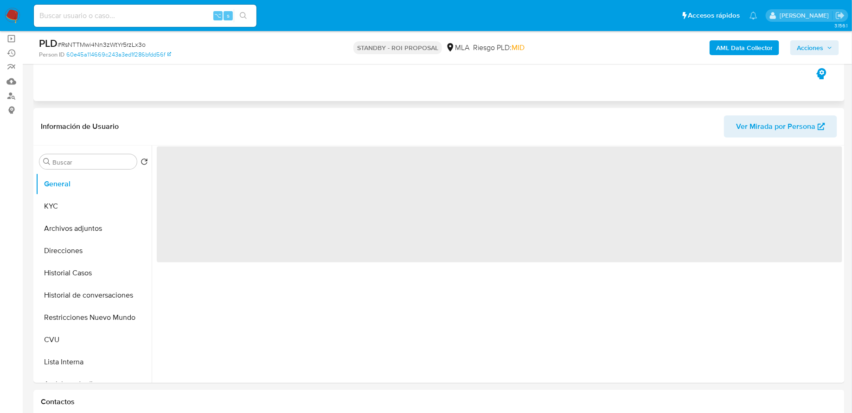
scroll to position [124, 0]
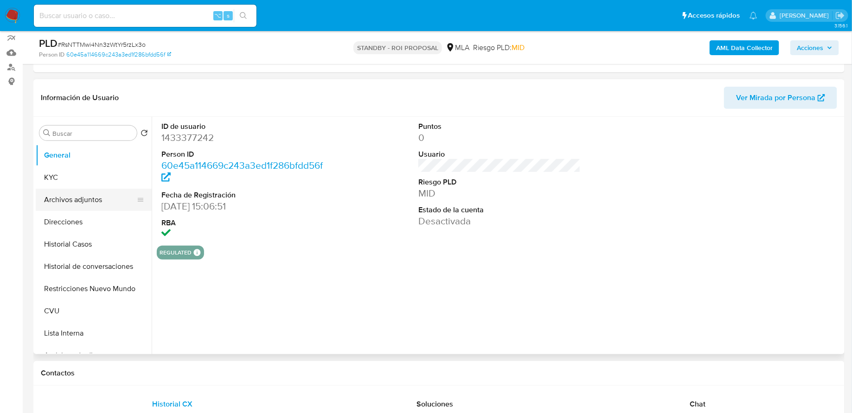
click at [94, 202] on button "Archivos adjuntos" at bounding box center [90, 200] width 109 height 22
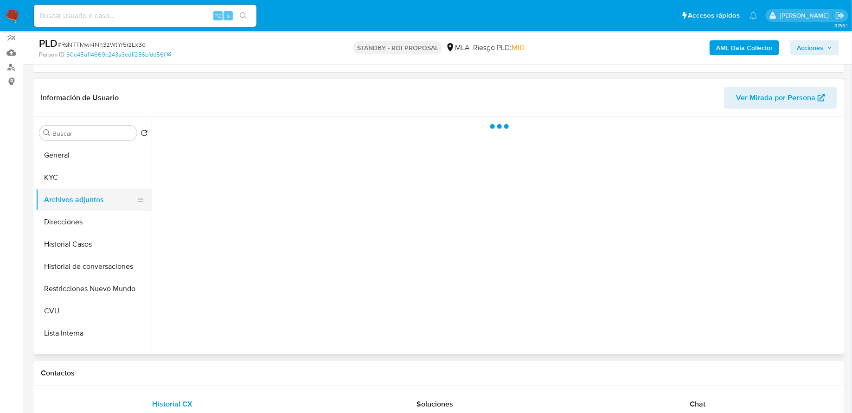
select select "10"
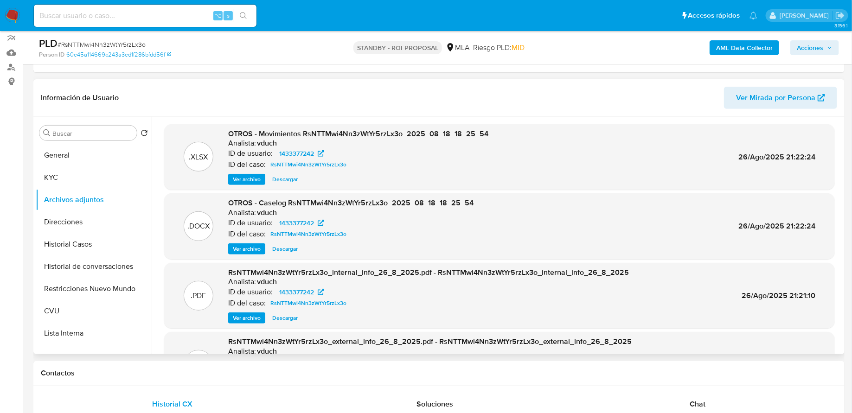
click at [244, 248] on span "Ver archivo" at bounding box center [247, 248] width 28 height 9
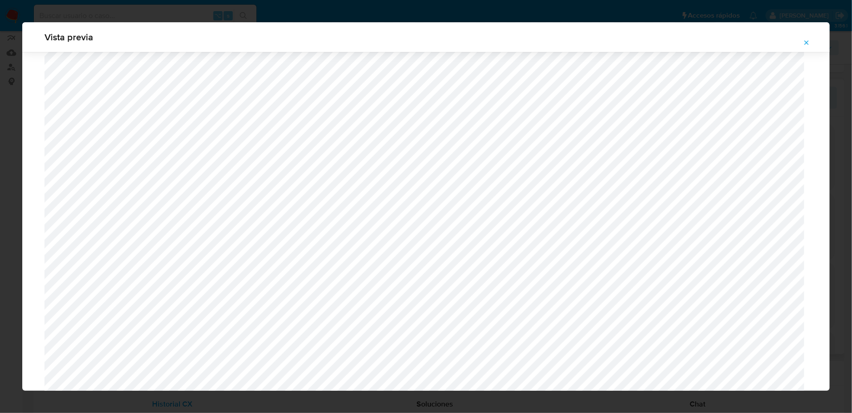
scroll to position [1631, 0]
click at [804, 46] on span "Attachment preview" at bounding box center [806, 42] width 7 height 13
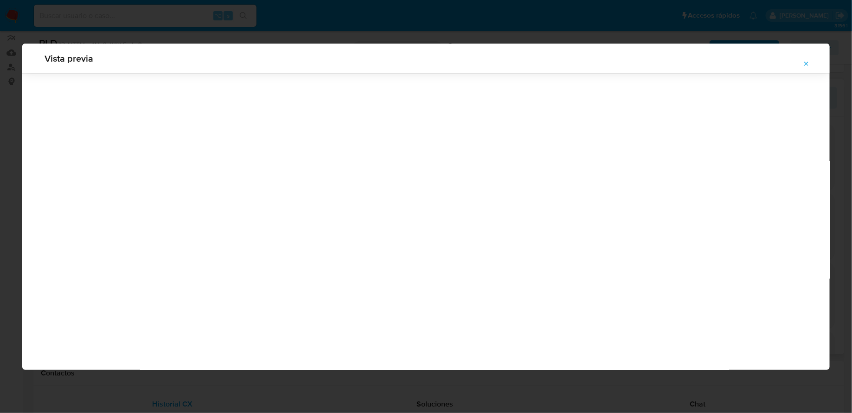
scroll to position [0, 0]
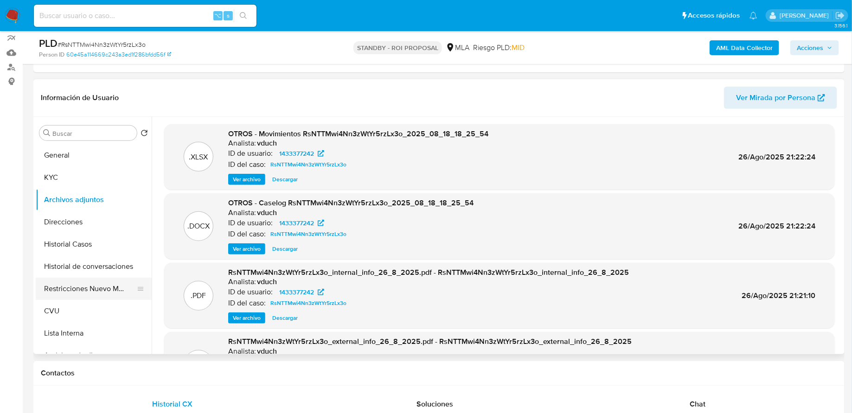
click at [93, 286] on button "Restricciones Nuevo Mundo" at bounding box center [90, 289] width 109 height 22
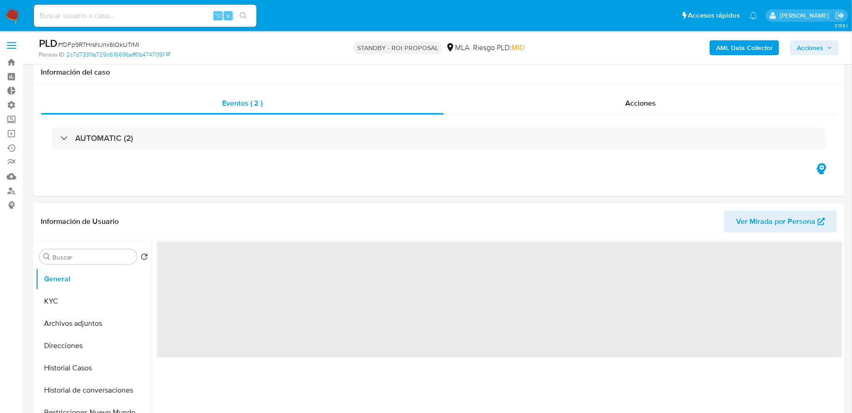
scroll to position [98, 0]
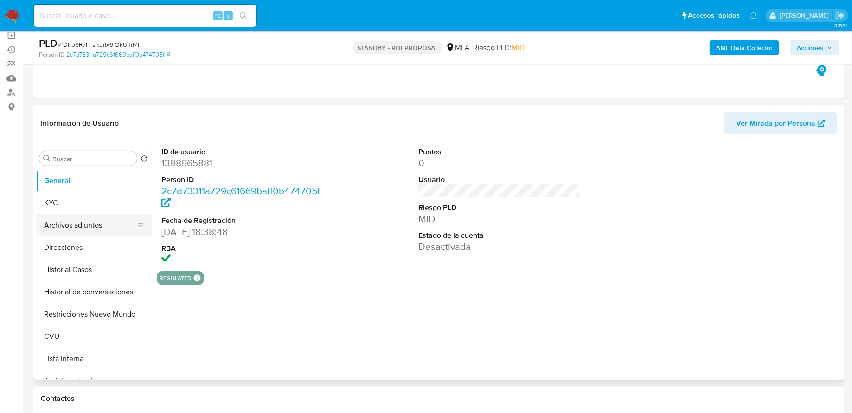
click at [85, 224] on button "Archivos adjuntos" at bounding box center [90, 225] width 109 height 22
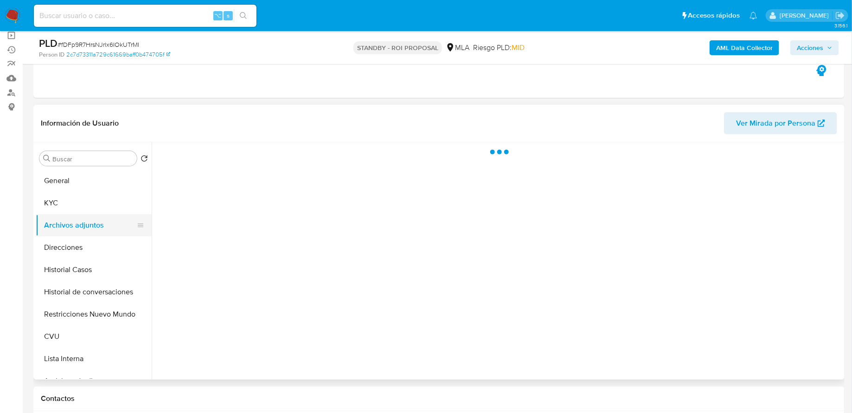
select select "10"
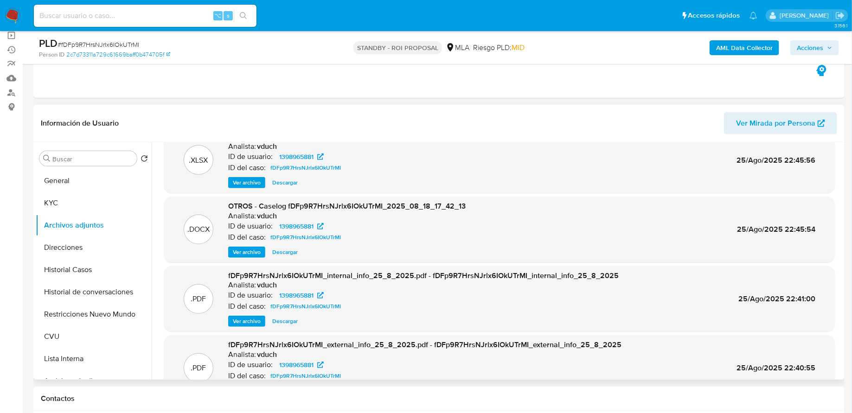
scroll to position [51, 0]
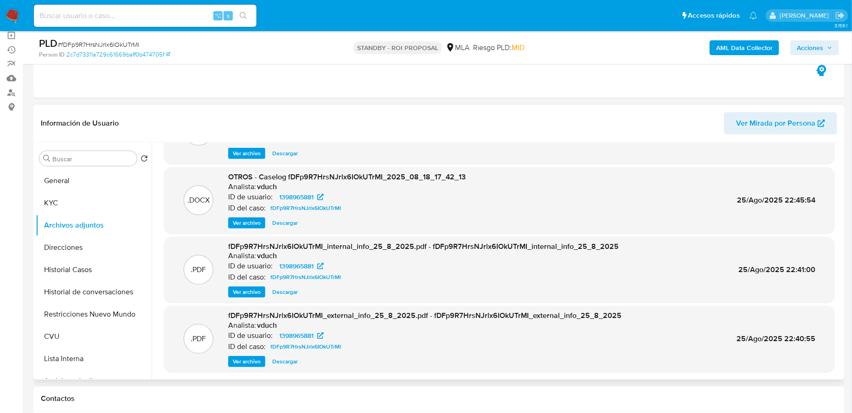
click at [237, 223] on span "Ver archivo" at bounding box center [247, 223] width 28 height 9
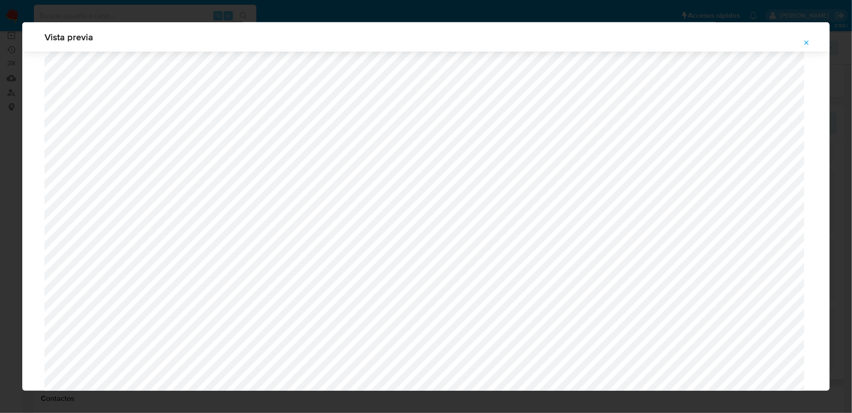
scroll to position [847, 0]
click at [807, 45] on icon "Attachment preview" at bounding box center [806, 42] width 7 height 7
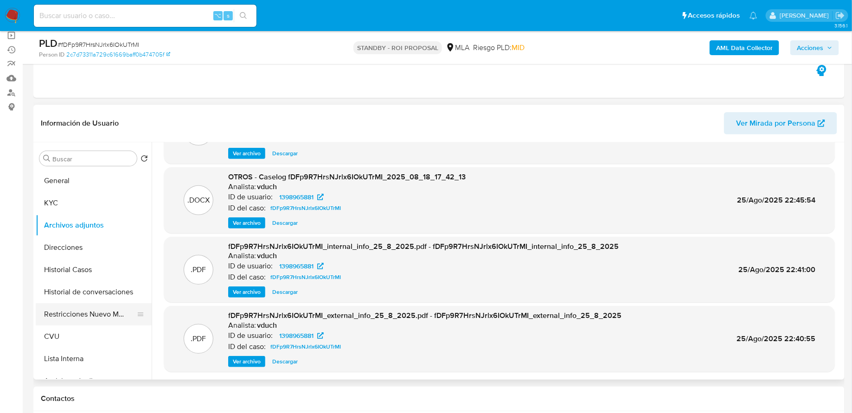
click at [71, 314] on button "Restricciones Nuevo Mundo" at bounding box center [90, 314] width 109 height 22
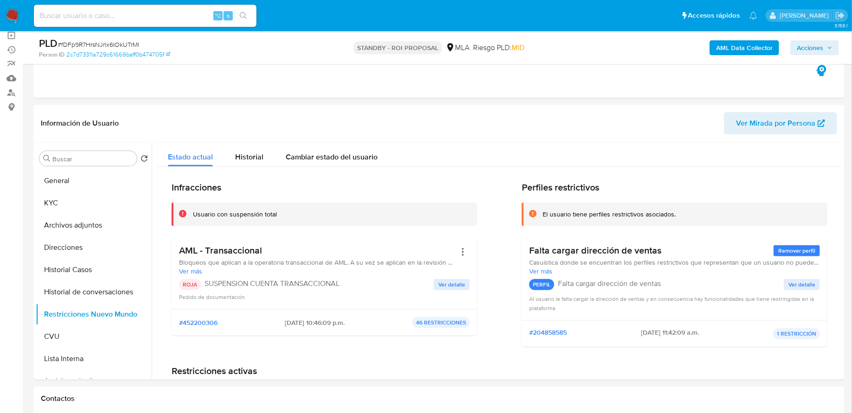
click at [164, 18] on input at bounding box center [145, 16] width 223 height 12
paste input "5A0OaH6LjLYvQ616AWk1MSbS"
type input "5A0OaH6LjLYvQ616AWk1MSbS"
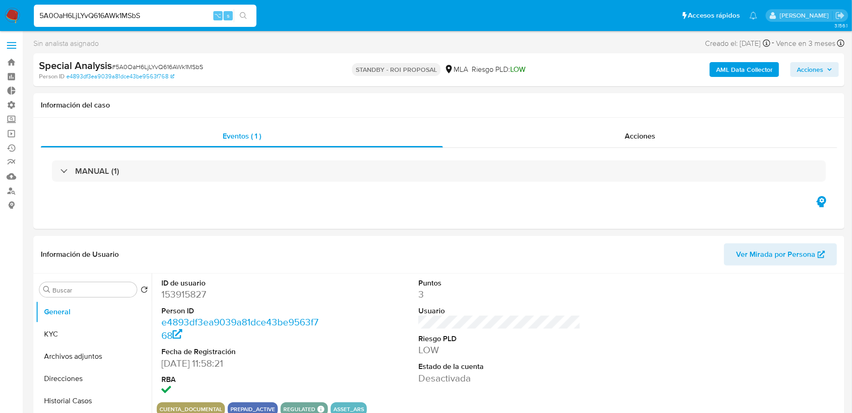
select select "10"
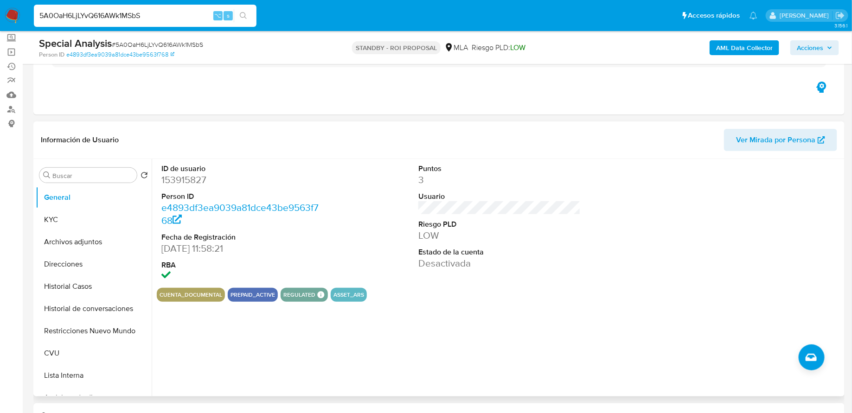
scroll to position [88, 0]
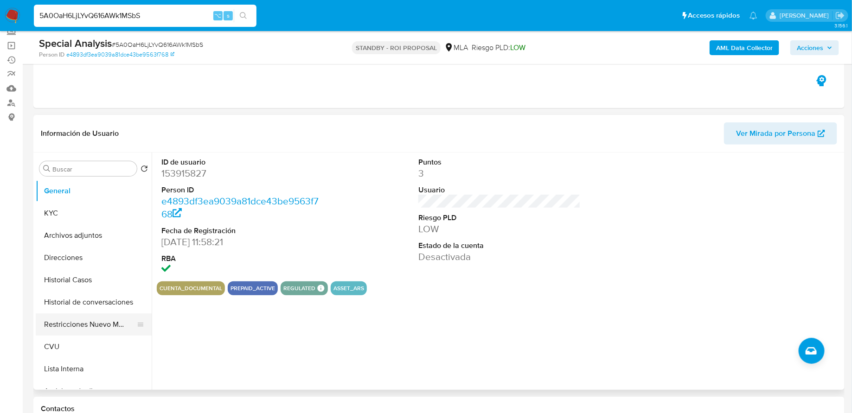
click at [71, 321] on button "Restricciones Nuevo Mundo" at bounding box center [90, 325] width 109 height 22
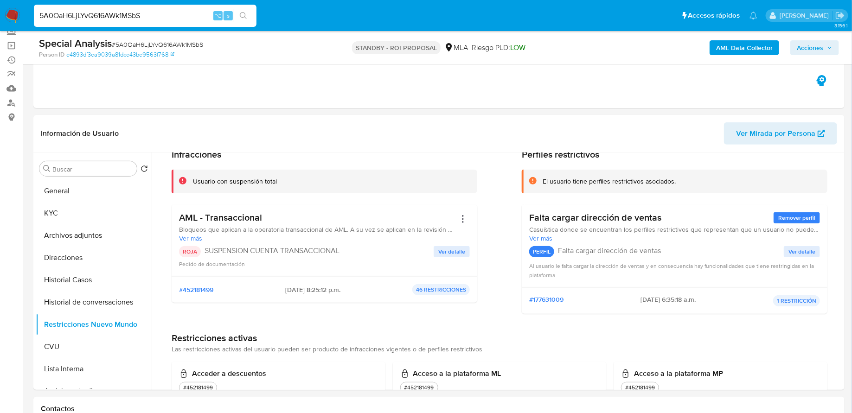
scroll to position [43, 0]
click at [80, 239] on button "Archivos adjuntos" at bounding box center [90, 236] width 109 height 22
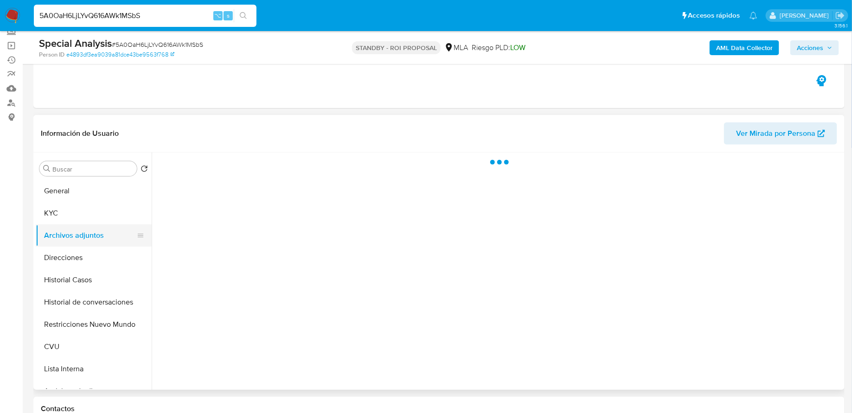
scroll to position [0, 0]
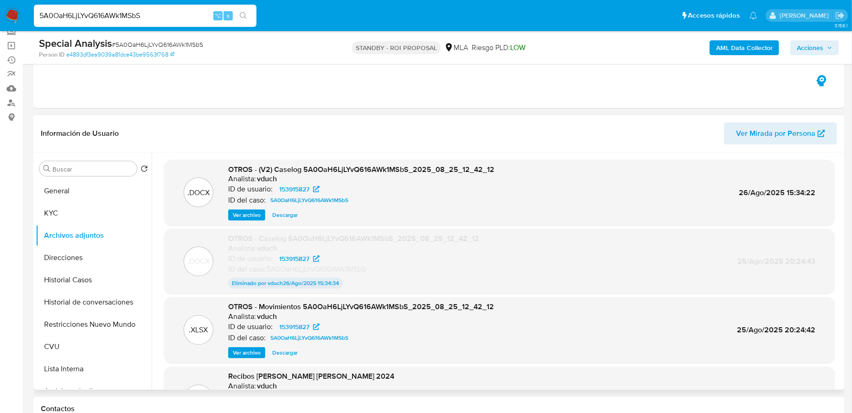
click at [238, 219] on span "Ver archivo" at bounding box center [247, 215] width 28 height 9
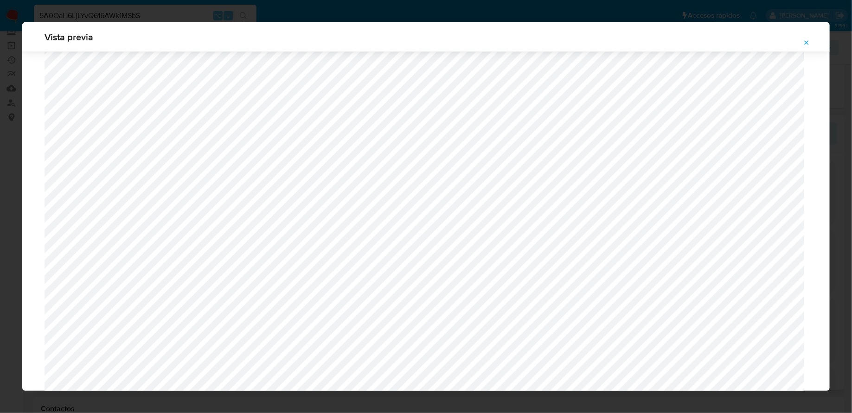
scroll to position [567, 0]
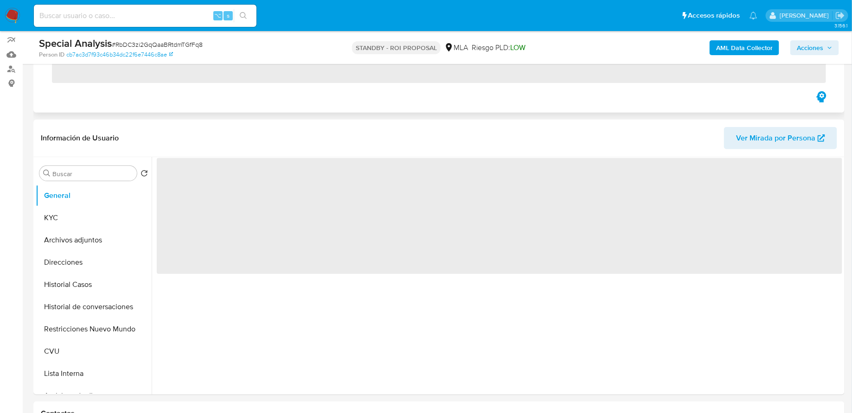
scroll to position [172, 0]
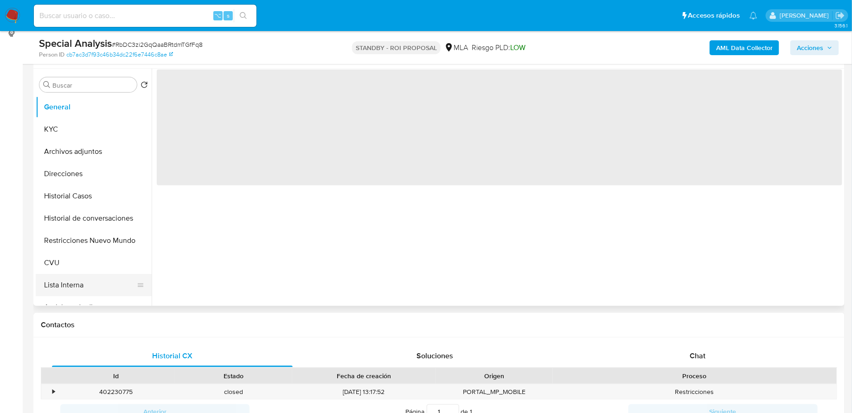
click at [70, 283] on button "Lista Interna" at bounding box center [90, 285] width 109 height 22
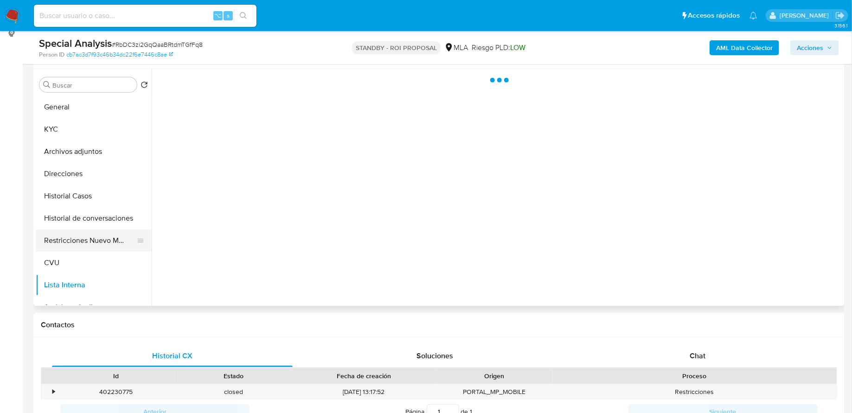
click at [72, 238] on button "Restricciones Nuevo Mundo" at bounding box center [90, 241] width 109 height 22
select select "10"
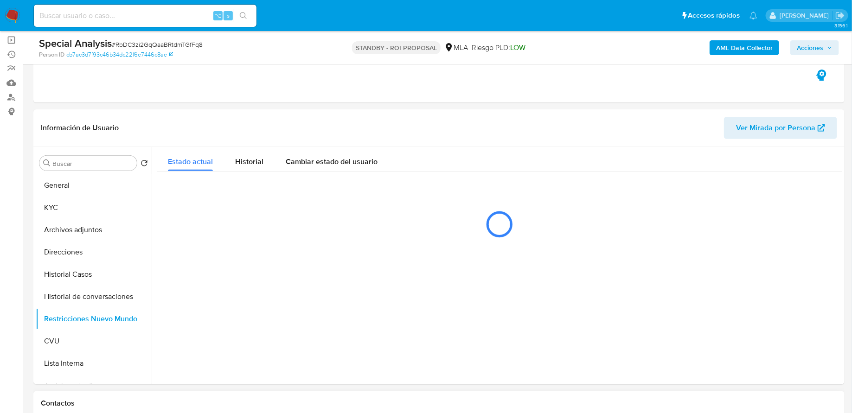
scroll to position [129, 0]
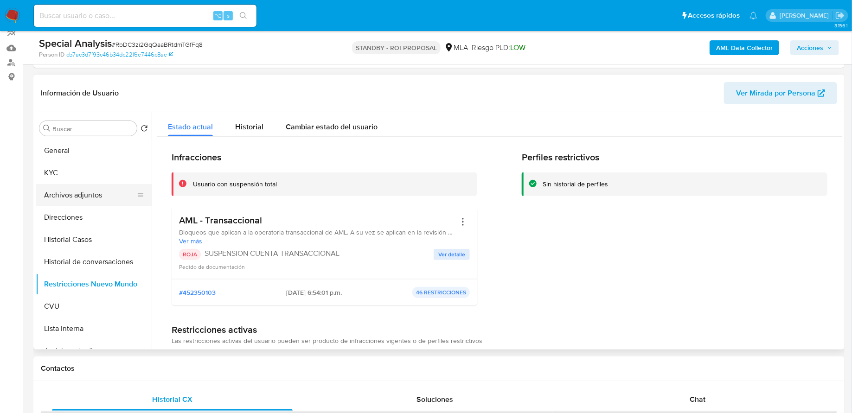
click at [76, 188] on button "Archivos adjuntos" at bounding box center [90, 195] width 109 height 22
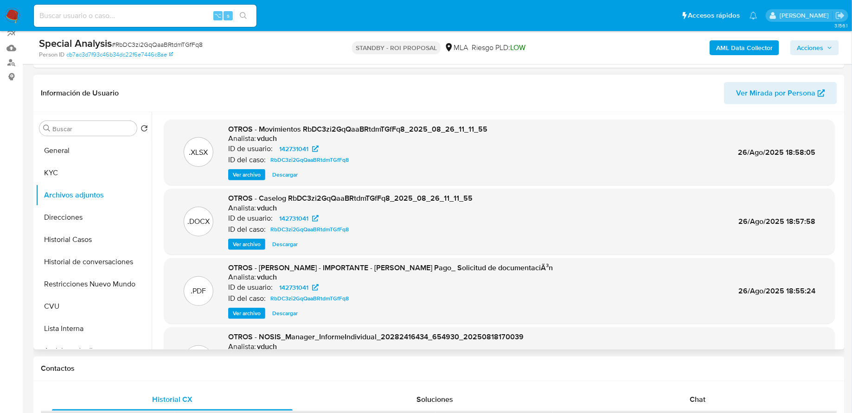
click at [250, 245] on span "Ver archivo" at bounding box center [247, 244] width 28 height 9
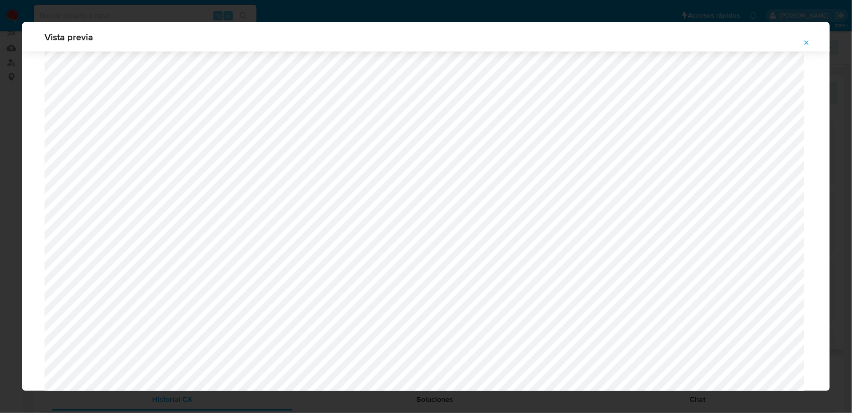
scroll to position [798, 0]
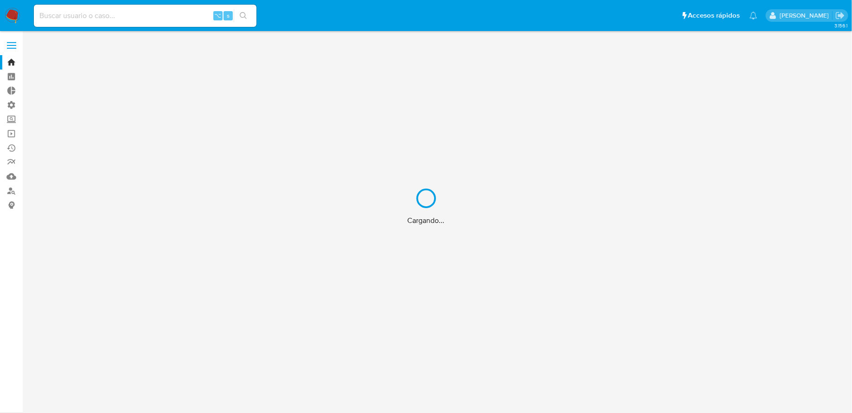
click at [140, 13] on div "Cargando..." at bounding box center [426, 206] width 852 height 413
click at [112, 13] on div "Cargando..." at bounding box center [426, 206] width 852 height 413
click at [88, 17] on div "Cargando..." at bounding box center [426, 206] width 852 height 413
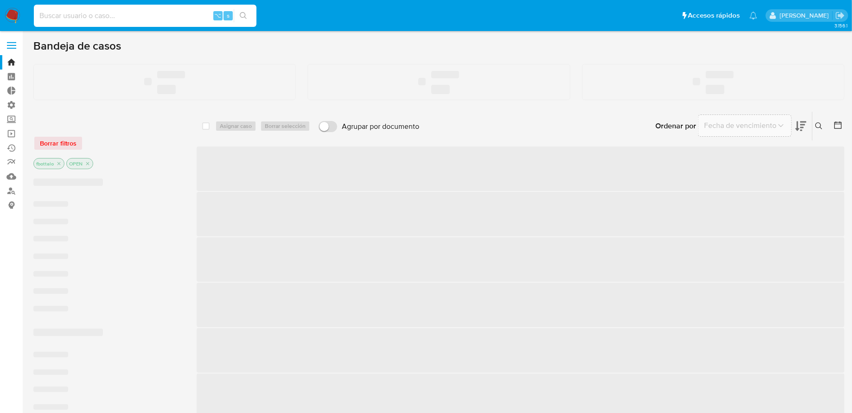
click at [122, 12] on input at bounding box center [145, 16] width 223 height 12
paste input "rDtvVs6Gjiu9oguyBWb9nxna"
type input "rDtvVs6Gjiu9oguyBWb9nxna"
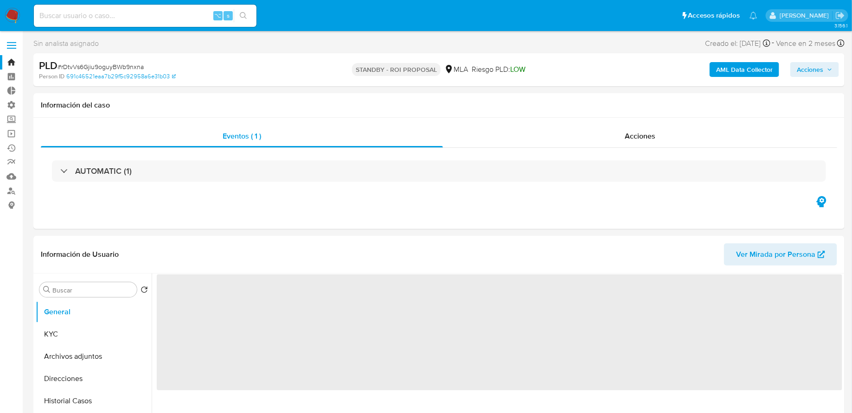
select select "10"
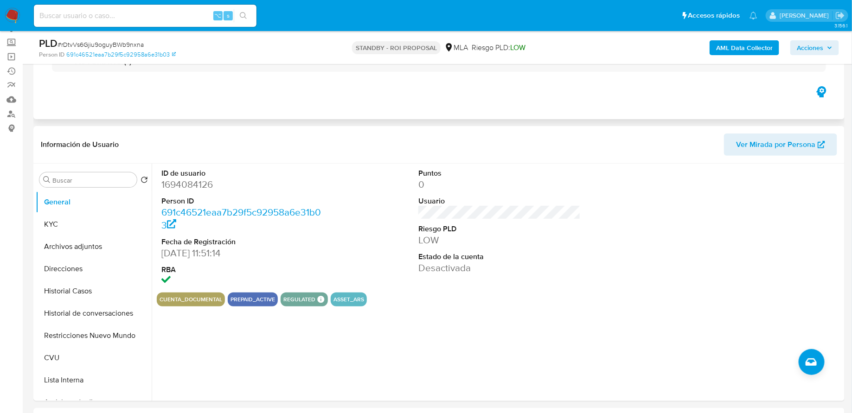
scroll to position [112, 0]
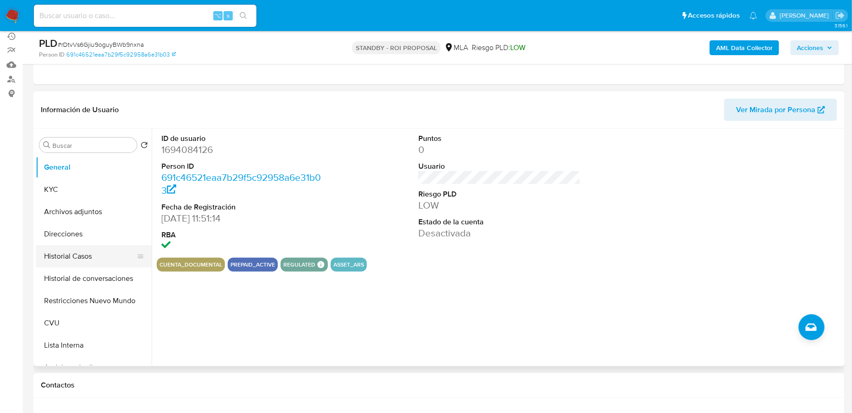
click at [97, 262] on button "Historial Casos" at bounding box center [90, 256] width 109 height 22
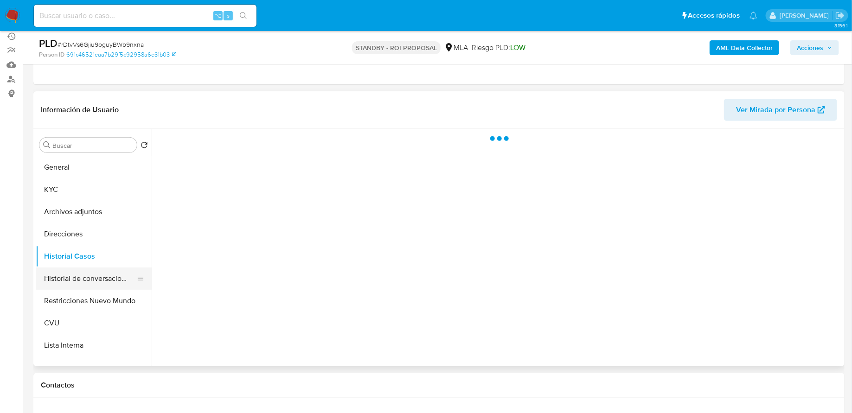
click at [95, 281] on button "Historial de conversaciones" at bounding box center [90, 279] width 109 height 22
click at [95, 300] on button "Restricciones Nuevo Mundo" at bounding box center [90, 301] width 109 height 22
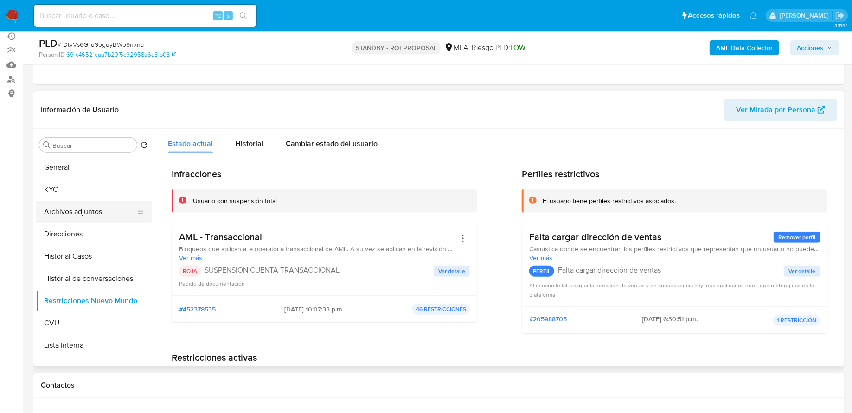
click at [84, 214] on button "Archivos adjuntos" at bounding box center [90, 212] width 109 height 22
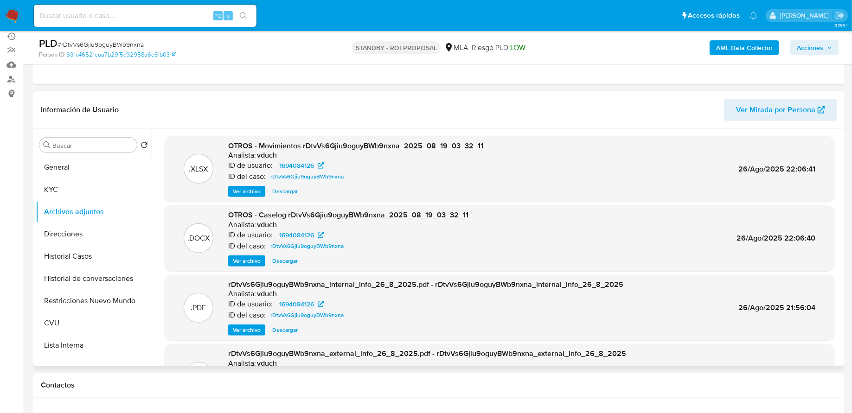
click at [250, 253] on div "OTROS - Caselog rDtvVs6Gjiu9oguyBWb9nxna_2025_08_19_03_32_11 Analista: vduch ID…" at bounding box center [348, 238] width 240 height 57
click at [246, 261] on span "Ver archivo" at bounding box center [247, 261] width 28 height 9
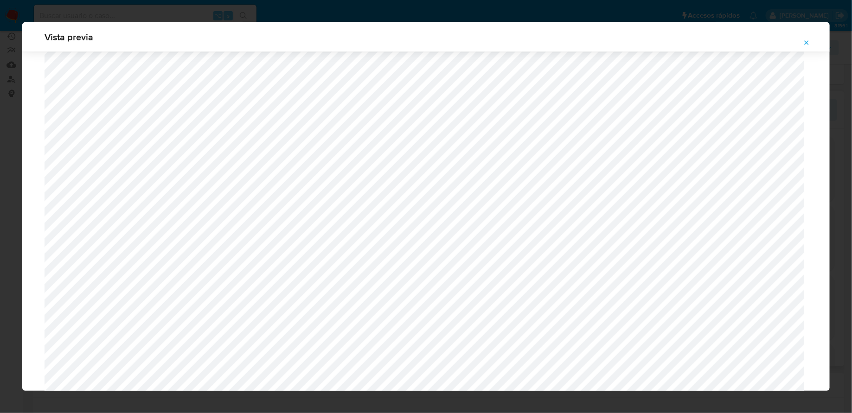
scroll to position [698, 0]
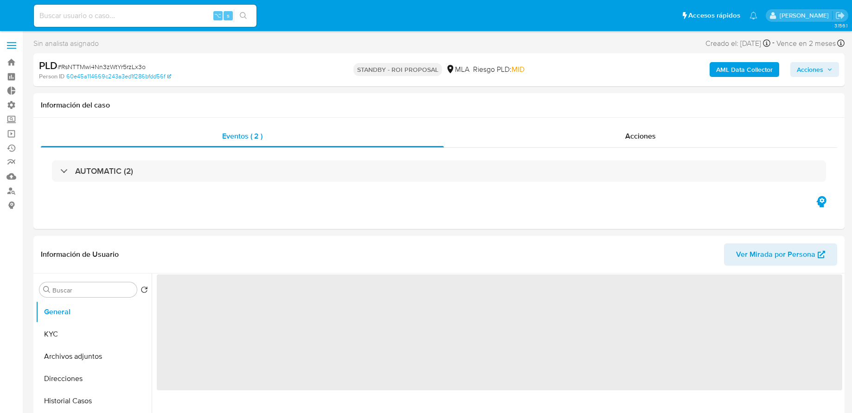
select select "10"
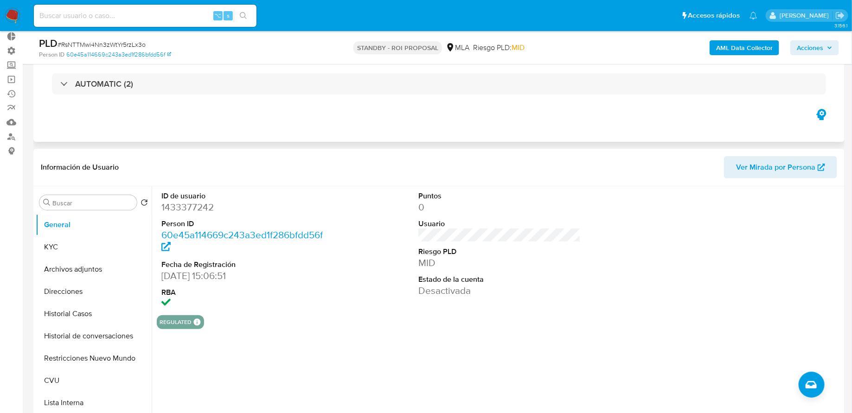
scroll to position [112, 0]
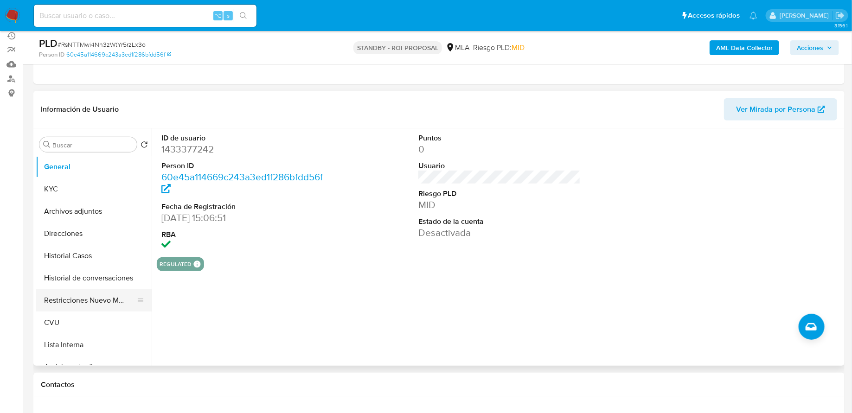
click at [91, 300] on button "Restricciones Nuevo Mundo" at bounding box center [90, 301] width 109 height 22
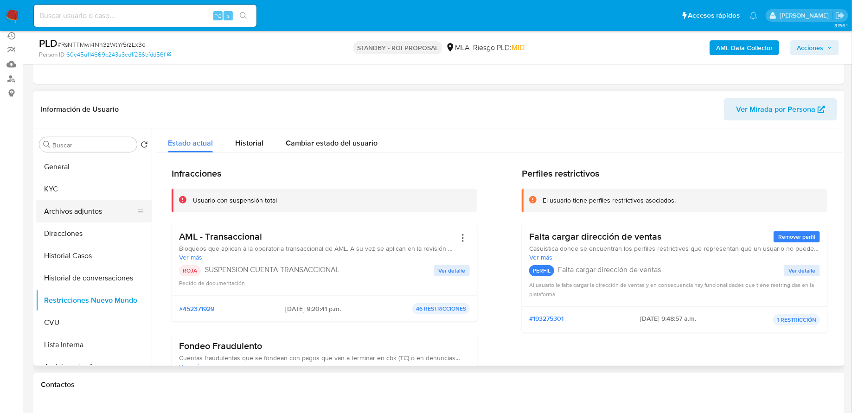
click at [90, 212] on button "Archivos adjuntos" at bounding box center [90, 211] width 109 height 22
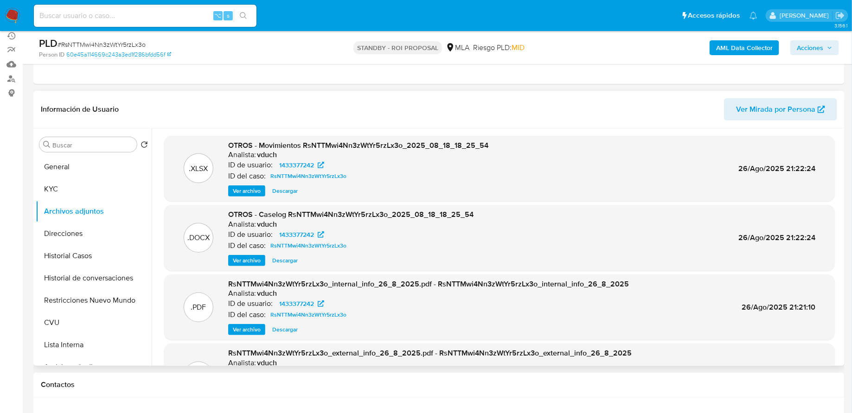
click at [255, 257] on span "Ver archivo" at bounding box center [247, 260] width 28 height 9
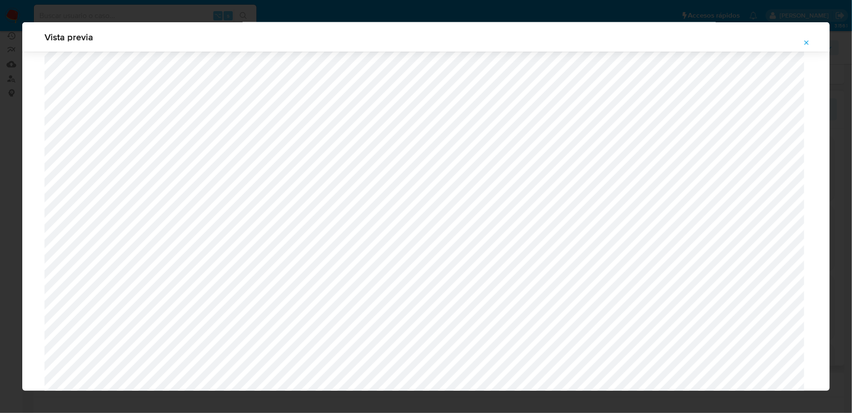
scroll to position [780, 0]
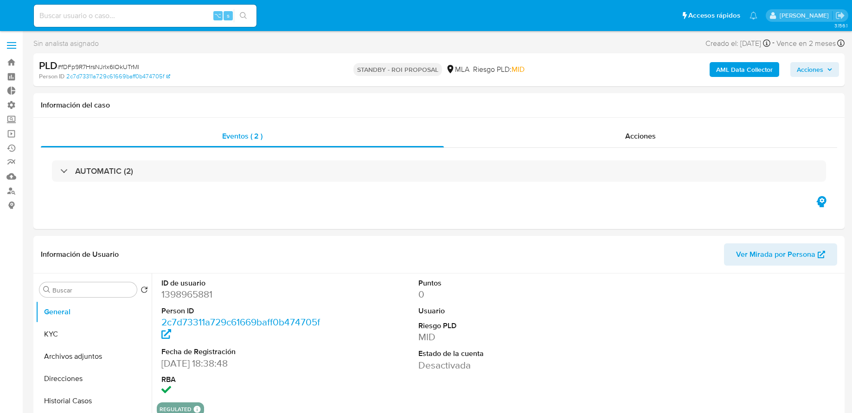
select select "10"
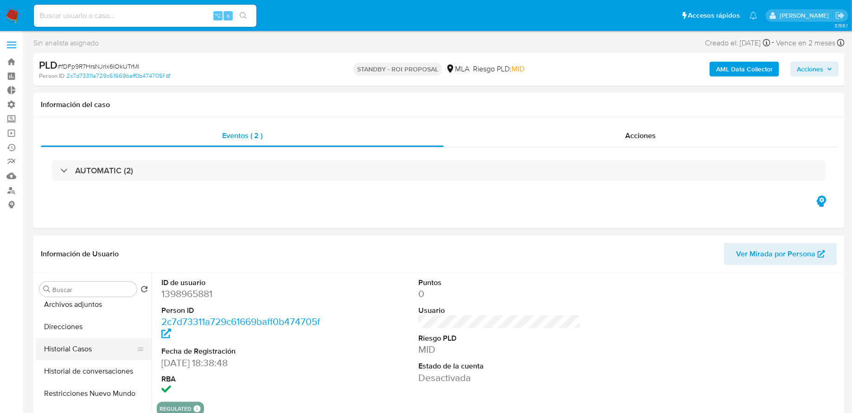
click at [64, 346] on button "Historial Casos" at bounding box center [90, 349] width 109 height 22
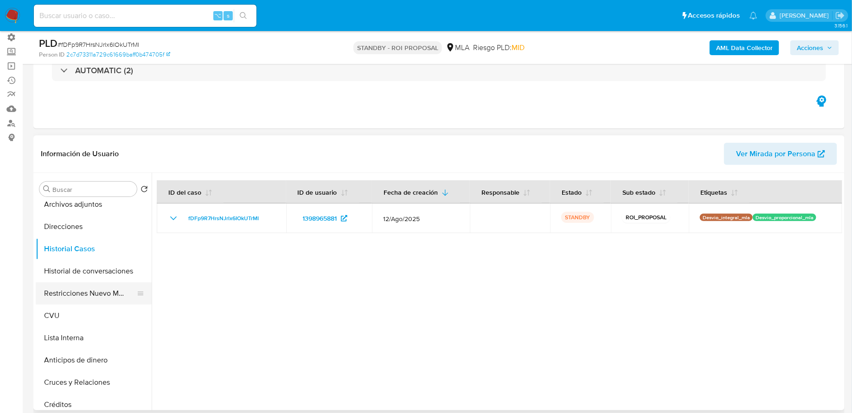
scroll to position [73, 0]
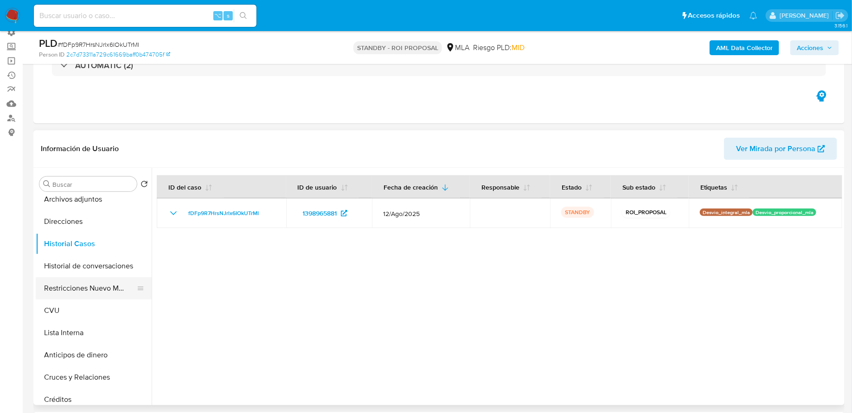
click at [96, 286] on button "Restricciones Nuevo Mundo" at bounding box center [90, 288] width 109 height 22
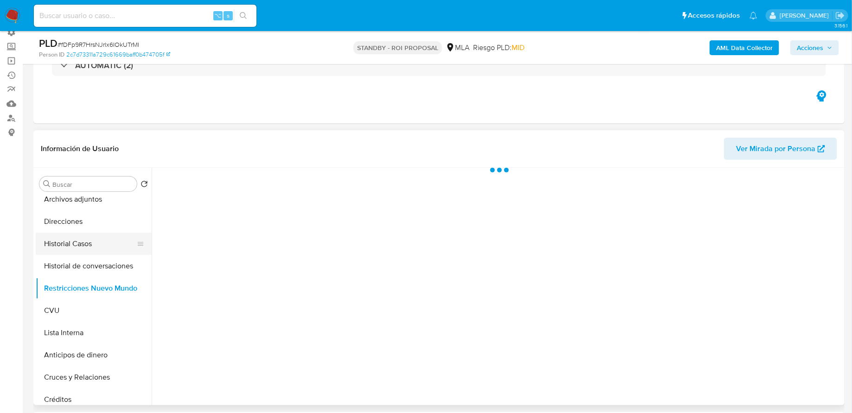
scroll to position [8, 0]
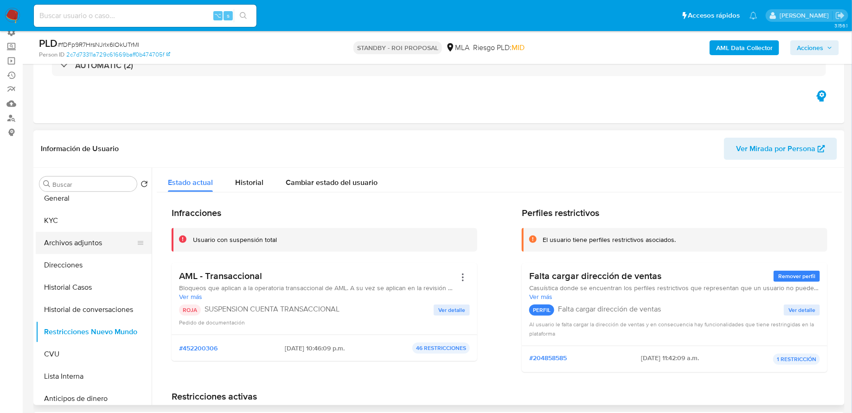
click at [86, 237] on button "Archivos adjuntos" at bounding box center [90, 243] width 109 height 22
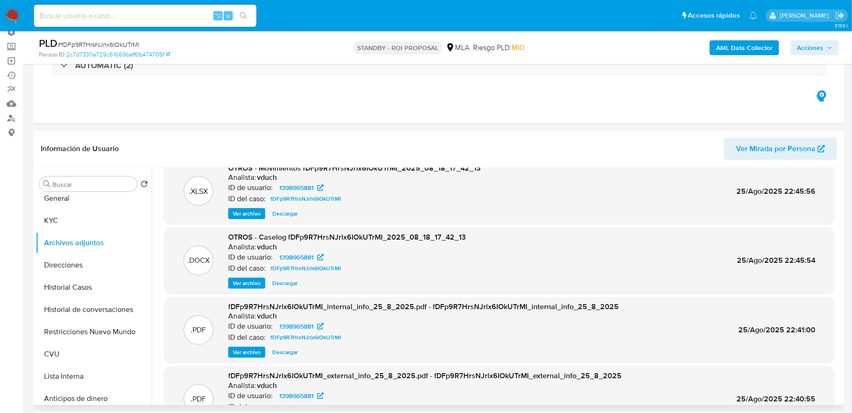
scroll to position [31, 0]
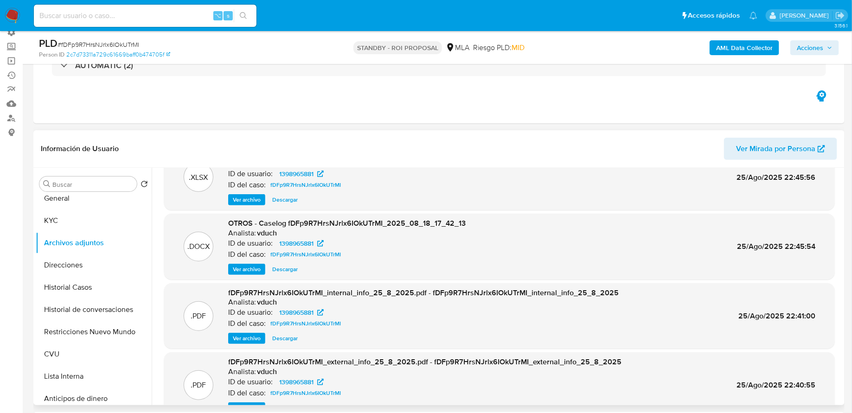
click at [251, 270] on span "Ver archivo" at bounding box center [247, 269] width 28 height 9
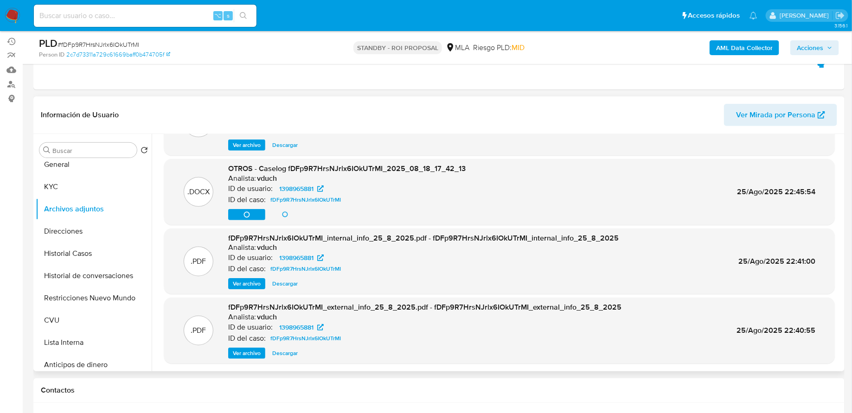
scroll to position [159, 0]
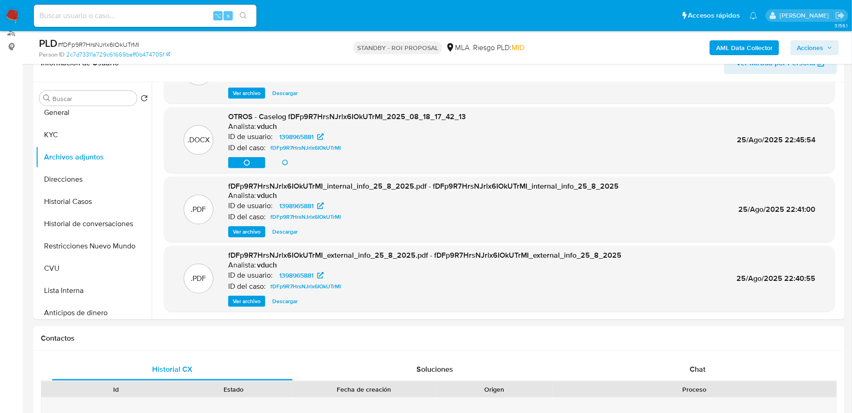
click at [425, 55] on div "[PERSON_NAME] - ROI PROPOSAL MLA [PERSON_NAME] PLD: MID" at bounding box center [439, 48] width 264 height 22
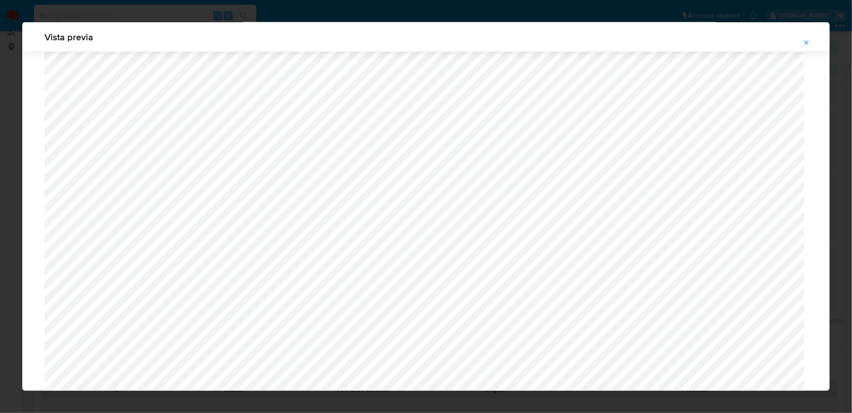
scroll to position [829, 0]
